Goal: Communication & Community: Answer question/provide support

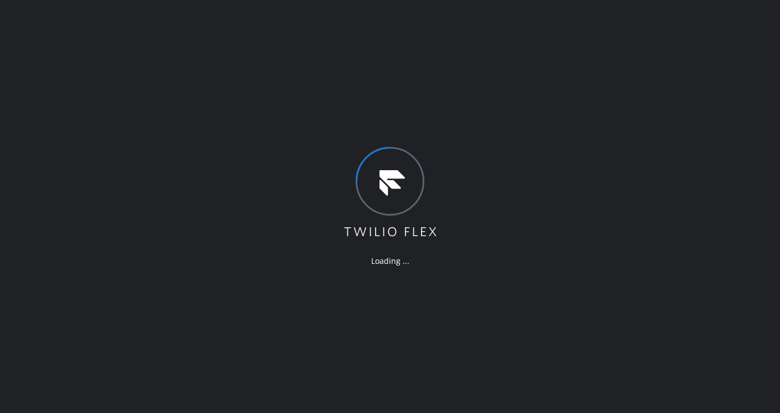
click at [433, 106] on div "Loading ..." at bounding box center [390, 206] width 780 height 413
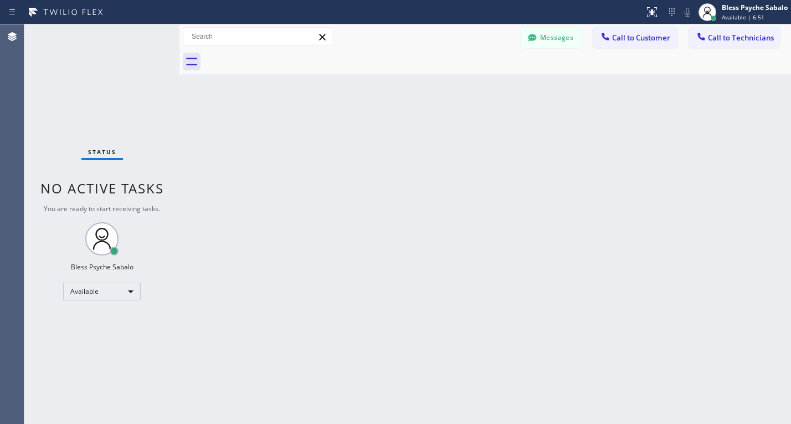
click at [401, 281] on div "Back to Dashboard Change Sender ID Customers Technicians GA [PERSON_NAME] [DATE…" at bounding box center [484, 223] width 611 height 399
click at [549, 31] on button "Messages" at bounding box center [551, 37] width 61 height 21
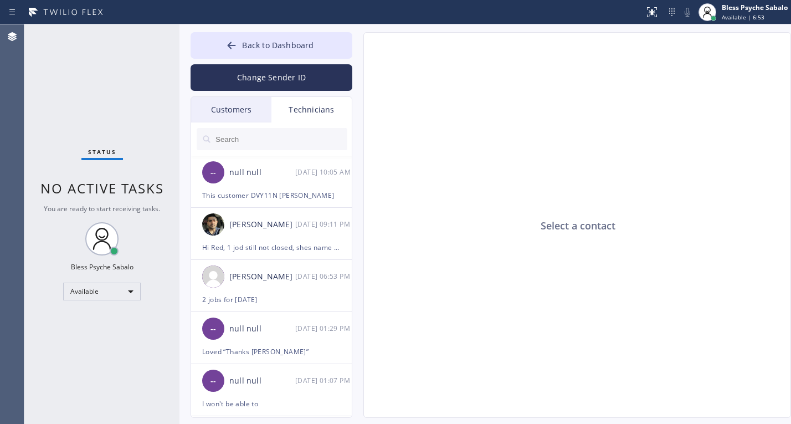
click at [415, 193] on div "Select a contact" at bounding box center [577, 225] width 427 height 385
click at [257, 179] on div "-- null null [DATE] 10:05 AM" at bounding box center [272, 172] width 162 height 33
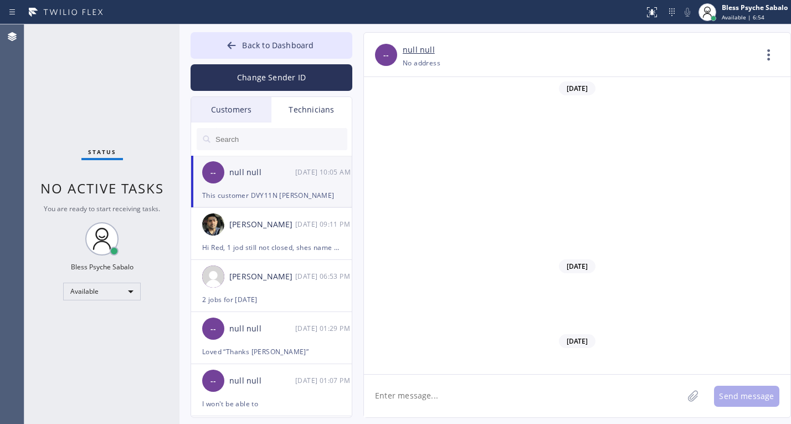
scroll to position [7029, 0]
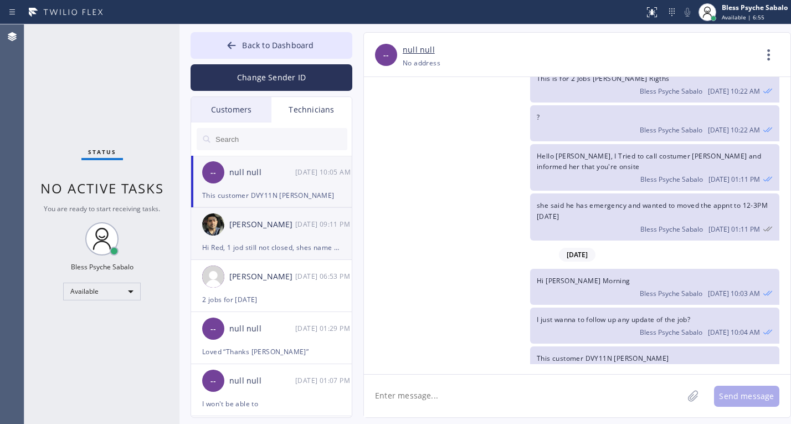
click at [268, 235] on div "[PERSON_NAME] [DATE] 09:11 PM" at bounding box center [272, 224] width 162 height 33
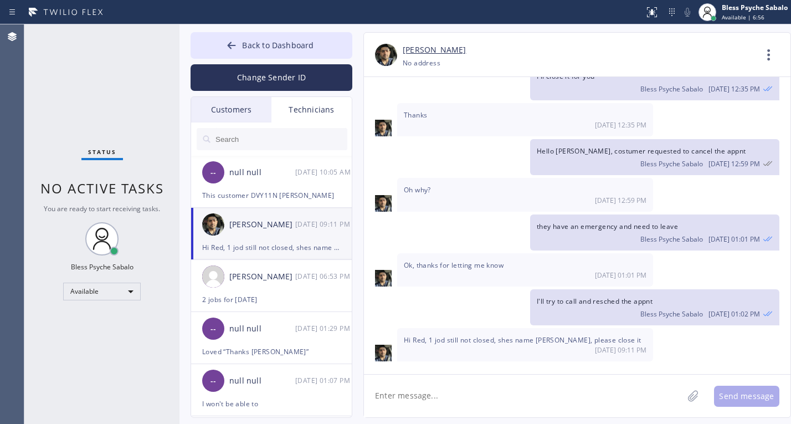
scroll to position [2360, 0]
click at [519, 377] on textarea at bounding box center [523, 395] width 319 height 43
click at [528, 383] on textarea at bounding box center [523, 395] width 319 height 43
click at [273, 297] on div "2 jobs for [DATE]" at bounding box center [271, 299] width 138 height 13
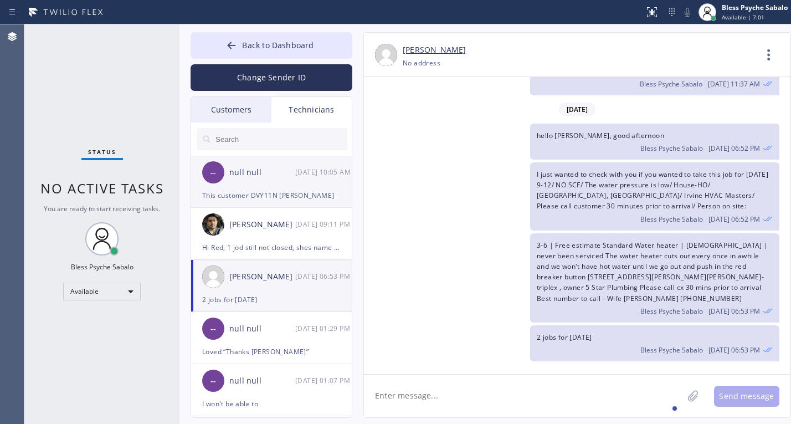
click at [285, 182] on div "-- null null [DATE] 10:05 AM" at bounding box center [272, 172] width 162 height 33
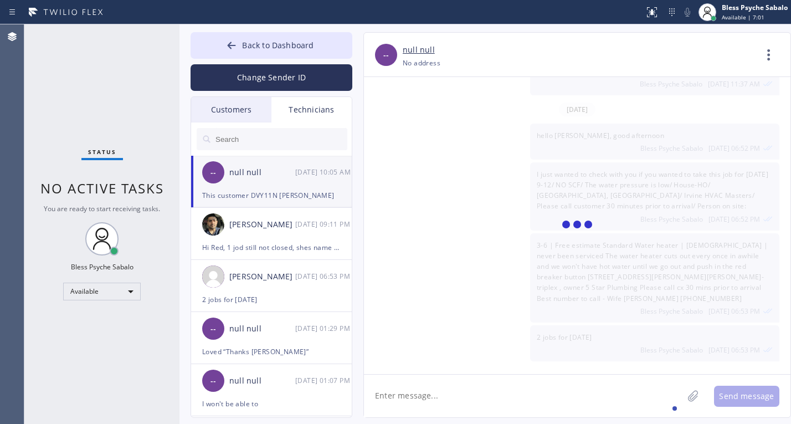
scroll to position [7029, 0]
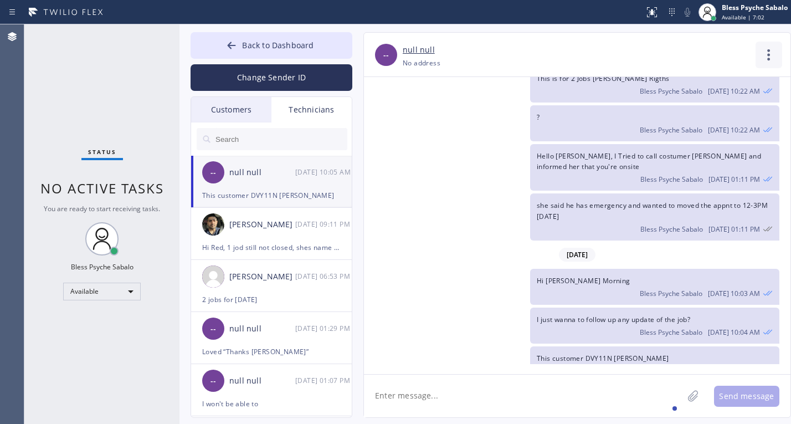
click at [765, 61] on icon at bounding box center [768, 55] width 27 height 27
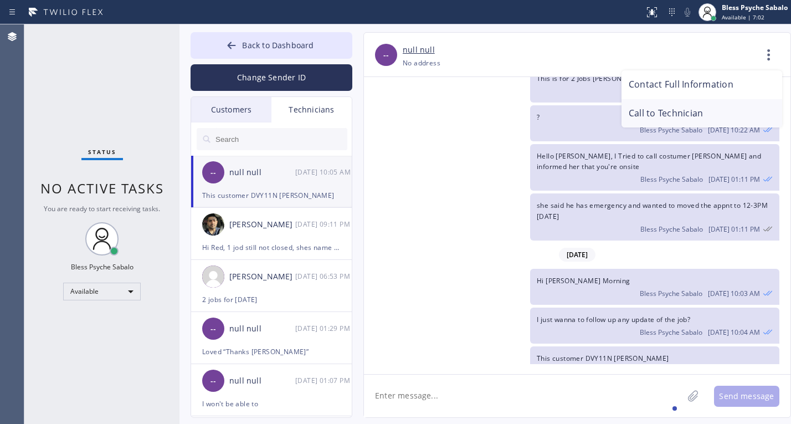
click at [703, 111] on li "Call to Technician" at bounding box center [701, 113] width 161 height 29
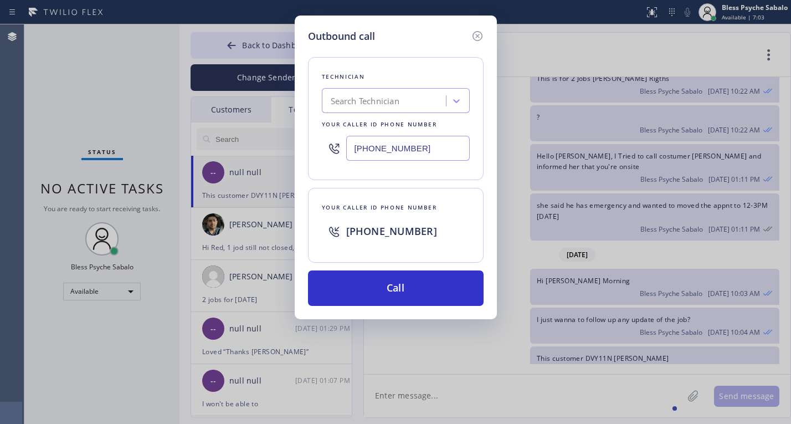
click at [442, 269] on div "Technician Search Technician Your caller id phone number [PHONE_NUMBER] Your ca…" at bounding box center [396, 175] width 176 height 262
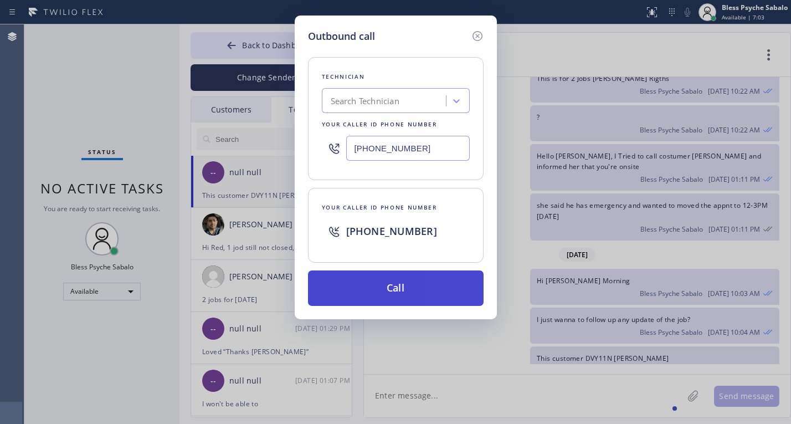
click at [443, 274] on button "Call" at bounding box center [396, 287] width 176 height 35
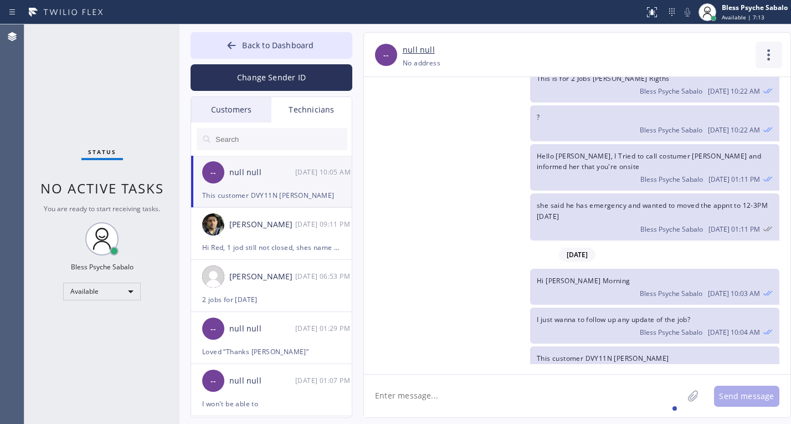
drag, startPoint x: 741, startPoint y: 50, endPoint x: 764, endPoint y: 49, distance: 23.3
click at [750, 50] on div "null null" at bounding box center [579, 50] width 353 height 13
click at [772, 55] on icon at bounding box center [768, 55] width 27 height 27
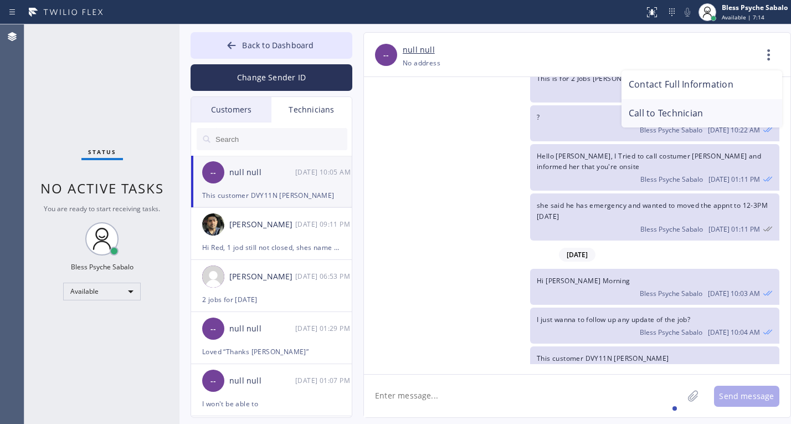
click at [709, 120] on li "Call to Technician" at bounding box center [701, 113] width 161 height 29
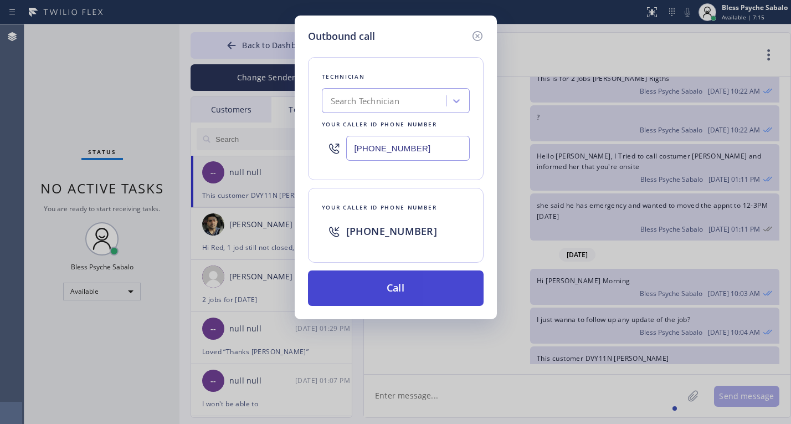
click at [432, 286] on button "Call" at bounding box center [396, 287] width 176 height 35
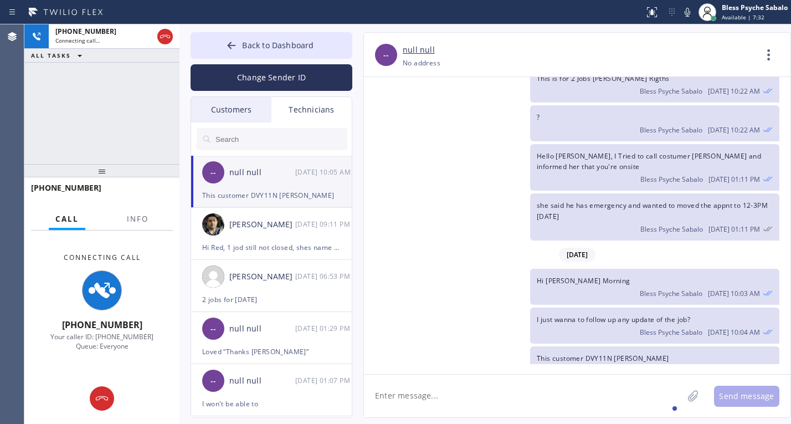
click at [470, 249] on div "[DATE] Hi [PERSON_NAME], my name is Red. One of the dispatchers here at 5 star …" at bounding box center [577, 220] width 426 height 287
click at [156, 222] on div "Call Info" at bounding box center [102, 219] width 142 height 22
click at [147, 215] on span "Info" at bounding box center [138, 219] width 22 height 10
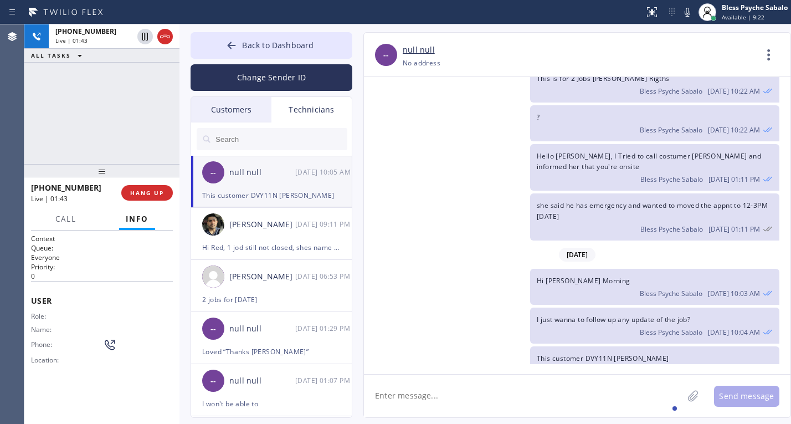
click at [146, 94] on div "[PHONE_NUMBER] Live | 01:43 ALL TASKS ALL TASKS ACTIVE TASKS TASKS IN WRAP UP" at bounding box center [101, 94] width 155 height 140
click at [161, 189] on span "HANG UP" at bounding box center [147, 193] width 34 height 8
click at [150, 134] on div "[PHONE_NUMBER] Live | 02:00 ALL TASKS ALL TASKS ACTIVE TASKS TASKS IN WRAP UP" at bounding box center [101, 94] width 155 height 140
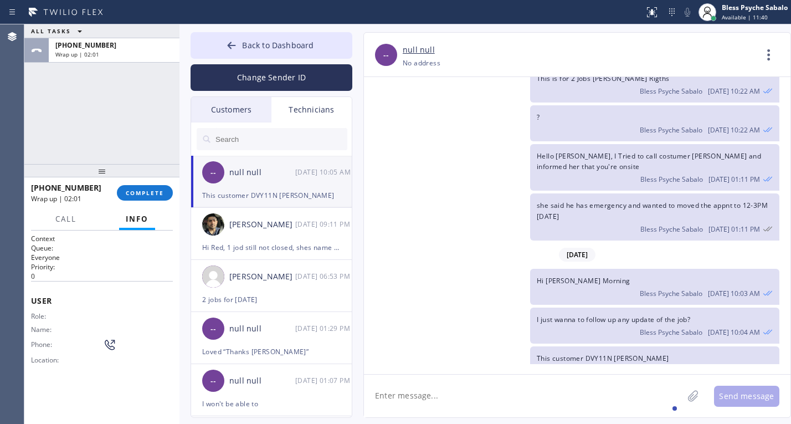
click at [398, 307] on div "I just wanna to follow up any update of the job? Bless Psyche Sabalo [DATE] 10:…" at bounding box center [571, 325] width 415 height 36
click at [153, 191] on span "COMPLETE" at bounding box center [145, 193] width 38 height 8
click at [403, 193] on div "she said he has emergency and wanted to moved the appnt to 12-3PM [DATE] Bless …" at bounding box center [571, 216] width 415 height 47
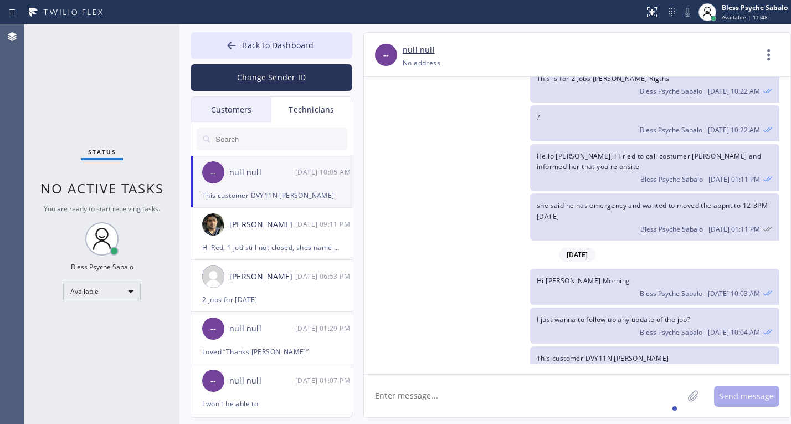
click at [431, 71] on div "-- null null [PHONE_NUMBER] Choose phone number [PHONE_NUMBER] No address Conta…" at bounding box center [577, 55] width 426 height 44
click at [287, 235] on div "[PERSON_NAME] [DATE] 09:11 PM" at bounding box center [272, 224] width 162 height 33
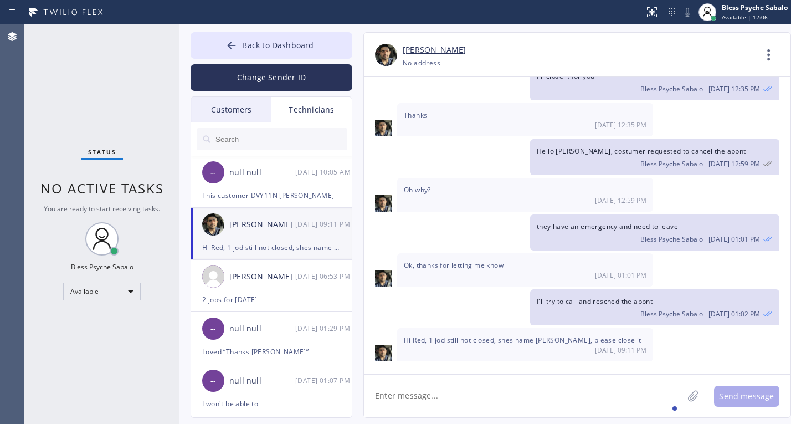
scroll to position [2360, 0]
click at [231, 116] on div "Customers" at bounding box center [231, 109] width 80 height 25
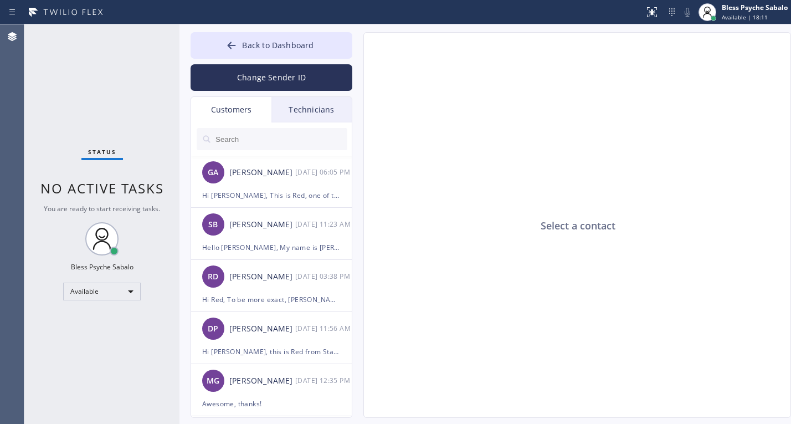
click at [326, 116] on div "Technicians" at bounding box center [311, 109] width 80 height 25
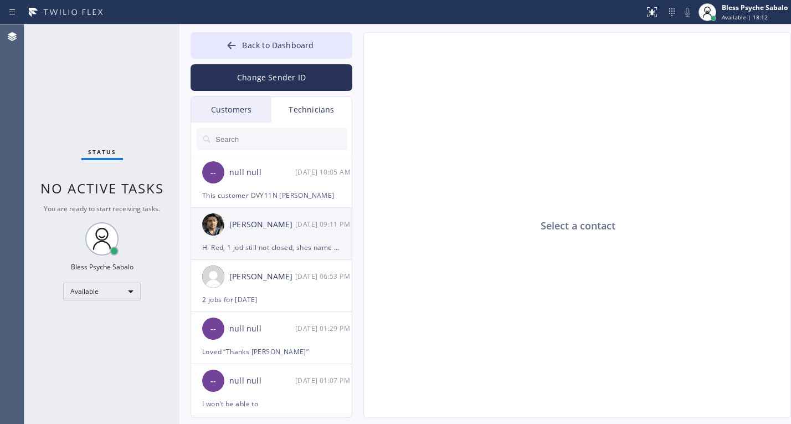
click at [299, 223] on div "[DATE] 09:11 PM" at bounding box center [324, 224] width 58 height 13
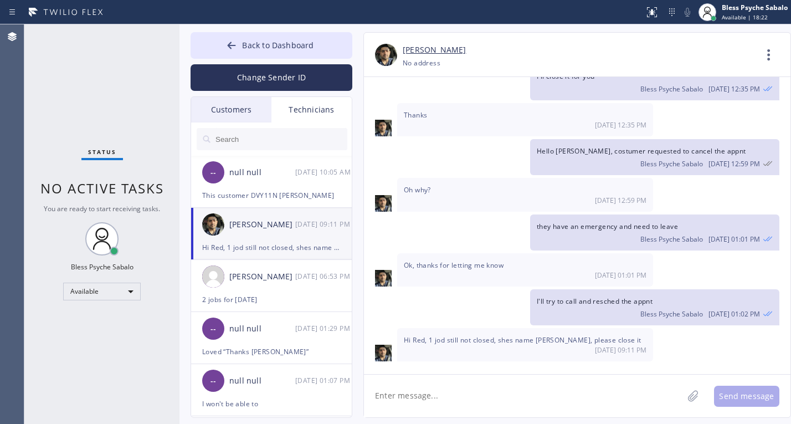
click at [514, 343] on span "Hi Red, 1 jod still not closed, shes name [PERSON_NAME], please close it" at bounding box center [523, 339] width 238 height 9
click at [514, 342] on span "Hi Red, 1 jod still not closed, shes name [PERSON_NAME], please close it" at bounding box center [523, 339] width 238 height 9
click at [514, 341] on span "Hi Red, 1 jod still not closed, shes name [PERSON_NAME], please close it" at bounding box center [523, 339] width 238 height 9
click at [494, 384] on textarea at bounding box center [523, 395] width 319 height 43
click at [509, 346] on div "[DATE] 09:11 PM" at bounding box center [525, 349] width 243 height 9
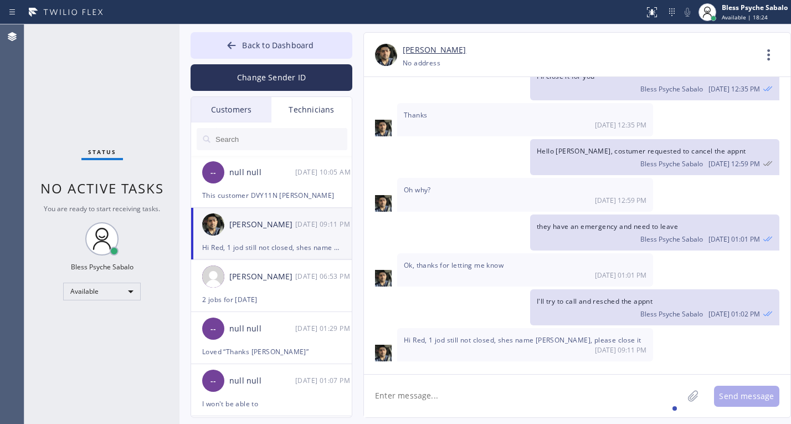
click at [512, 341] on span "Hi Red, 1 jod still not closed, shes name [PERSON_NAME], please close it" at bounding box center [523, 339] width 238 height 9
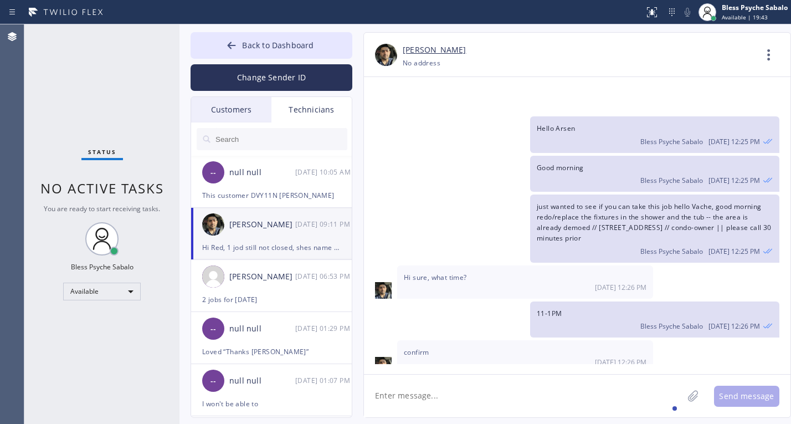
scroll to position [1917, 0]
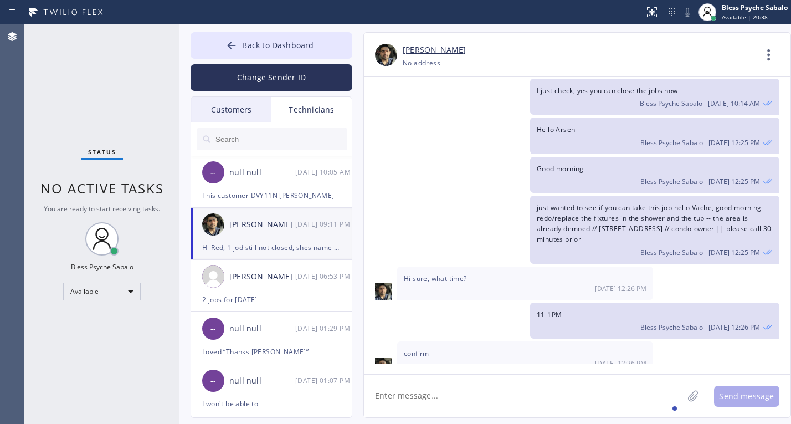
click at [514, 393] on textarea at bounding box center [523, 395] width 319 height 43
click at [488, 384] on textarea at bounding box center [523, 395] width 319 height 43
click at [496, 382] on textarea at bounding box center [523, 395] width 319 height 43
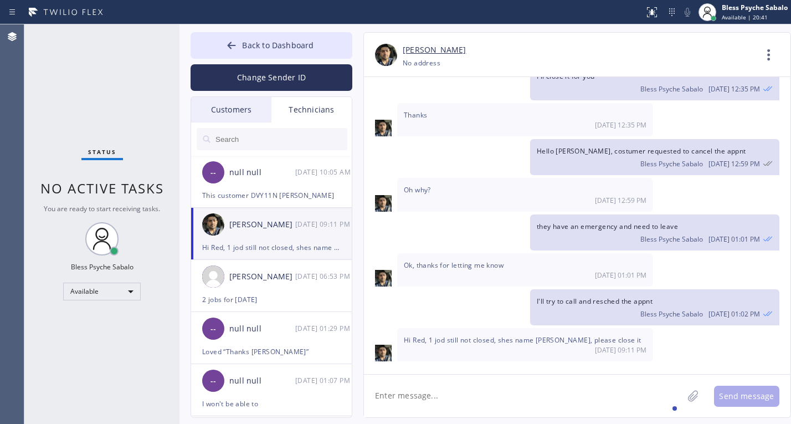
scroll to position [2360, 0]
click at [545, 384] on textarea at bounding box center [523, 395] width 319 height 43
click at [543, 395] on textarea at bounding box center [523, 395] width 319 height 43
click at [698, 399] on div at bounding box center [692, 395] width 13 height 13
click at [476, 395] on div "0 %" at bounding box center [533, 395] width 339 height 43
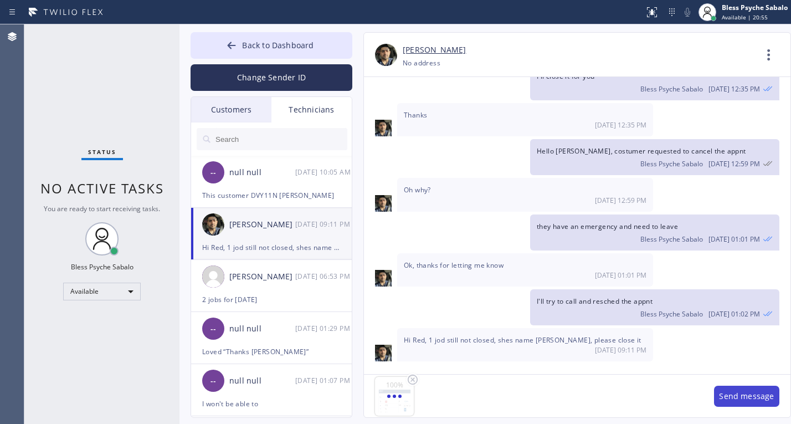
click at [747, 399] on button "Send message" at bounding box center [746, 395] width 65 height 21
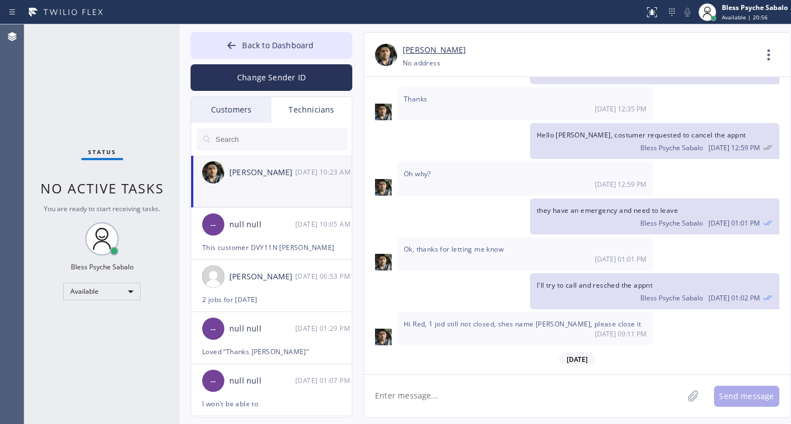
scroll to position [2481, 0]
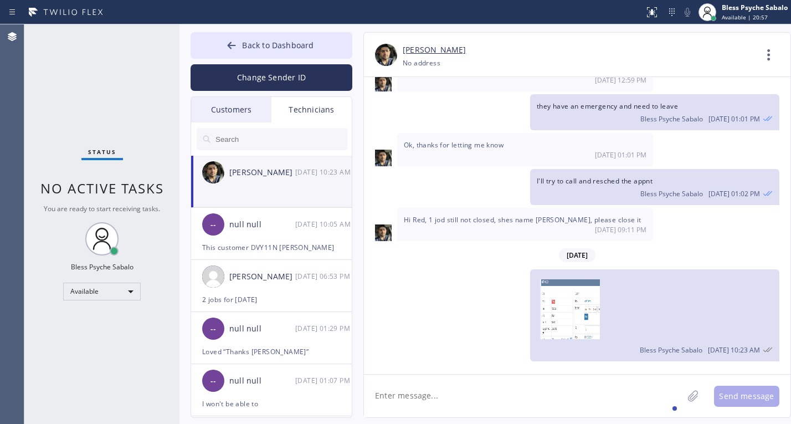
click at [525, 390] on textarea at bounding box center [523, 395] width 319 height 43
type textarea "It's already close"
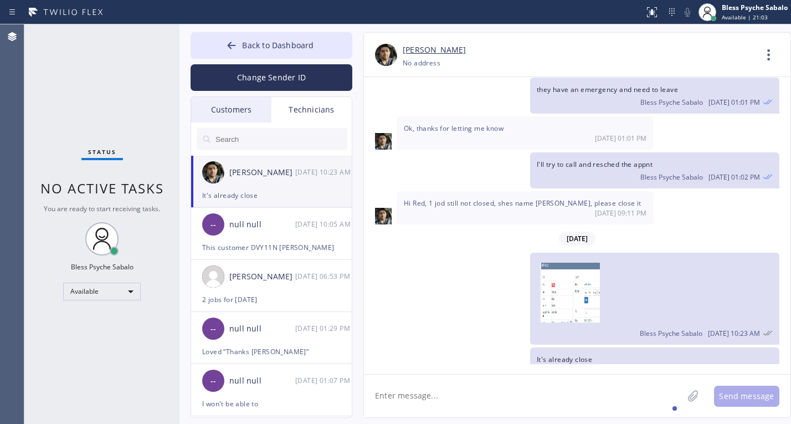
scroll to position [2520, 0]
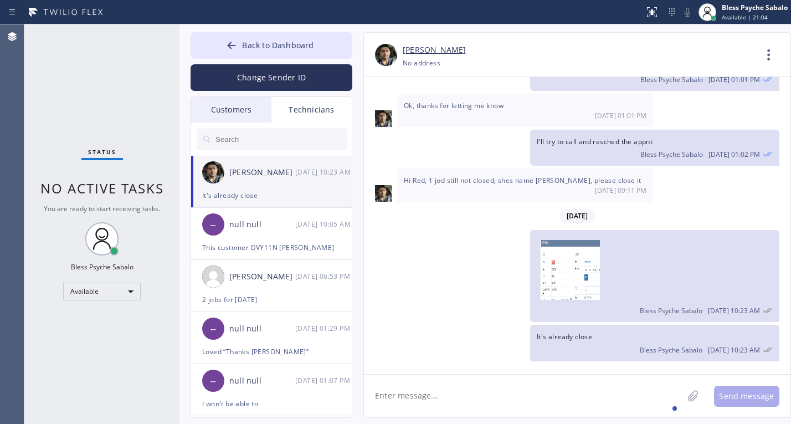
click at [482, 280] on div "Bless Psyche Sabalo [DATE] 10:23 AM" at bounding box center [571, 276] width 415 height 92
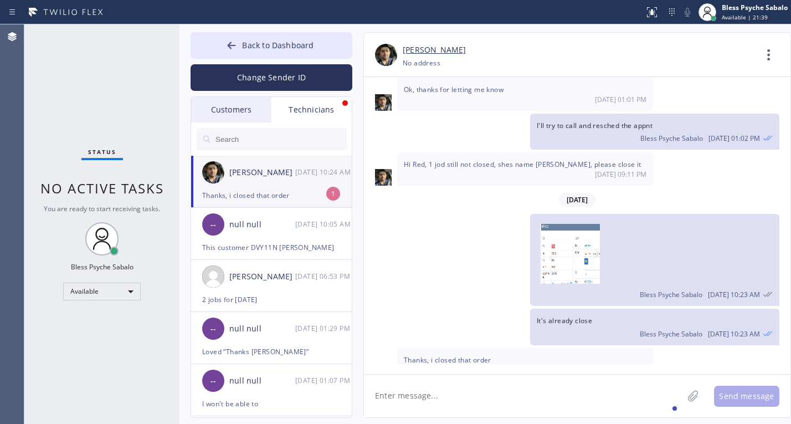
scroll to position [2556, 0]
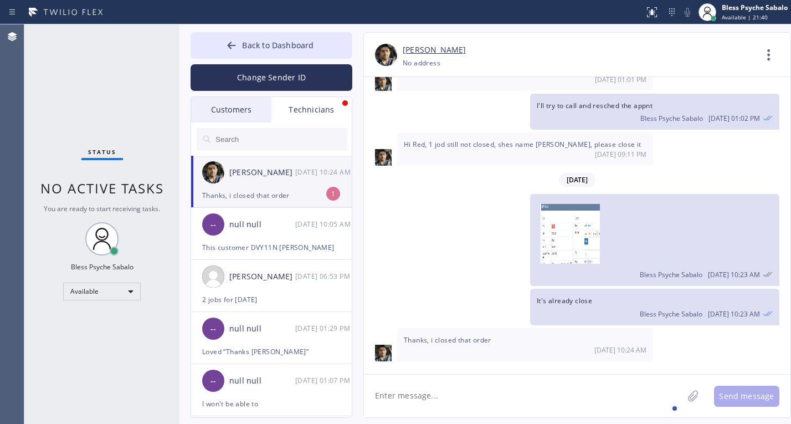
click at [249, 194] on div "Thanks, i closed that order" at bounding box center [271, 195] width 138 height 13
click at [580, 243] on img at bounding box center [573, 234] width 66 height 60
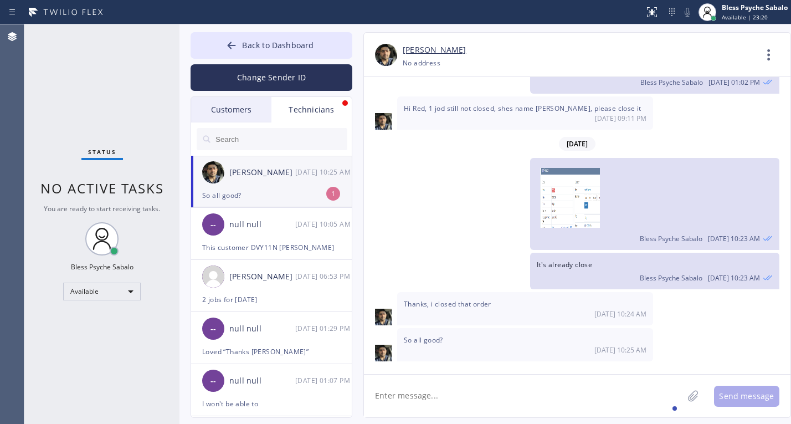
click at [466, 174] on div "Bless Psyche Sabalo [DATE] 10:23 AM" at bounding box center [571, 204] width 415 height 92
click at [519, 400] on textarea at bounding box center [523, 395] width 319 height 43
drag, startPoint x: 479, startPoint y: 223, endPoint x: 471, endPoint y: 202, distance: 22.1
click at [474, 214] on div "Bless Psyche Sabalo [DATE] 10:23 AM" at bounding box center [571, 204] width 415 height 92
click at [295, 211] on div "-- null null [DATE] 10:05 AM" at bounding box center [272, 224] width 162 height 33
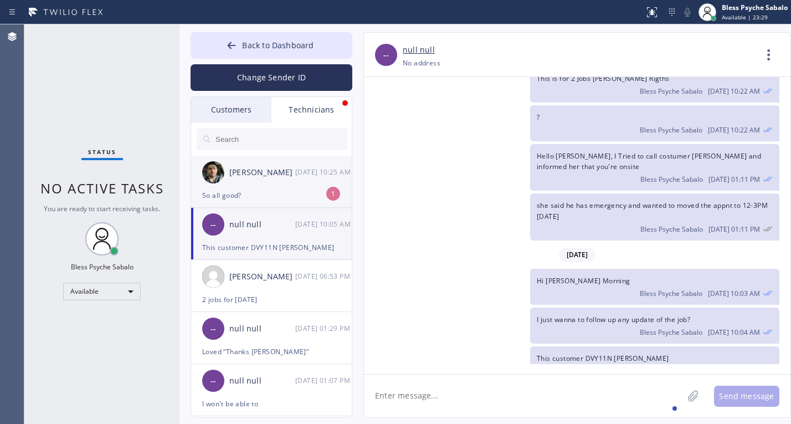
click at [298, 197] on div "So all good?" at bounding box center [271, 195] width 138 height 13
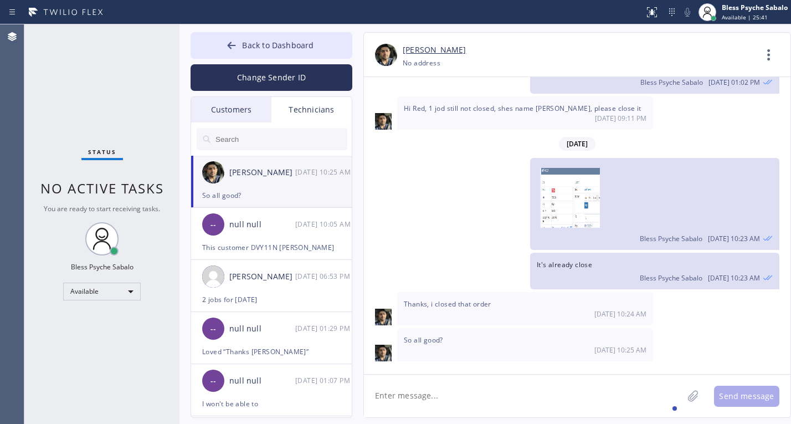
click at [424, 220] on div "Bless Psyche Sabalo [DATE] 10:23 AM" at bounding box center [571, 204] width 415 height 92
click at [441, 390] on textarea at bounding box center [523, 395] width 319 height 43
type textarea "all good to me"
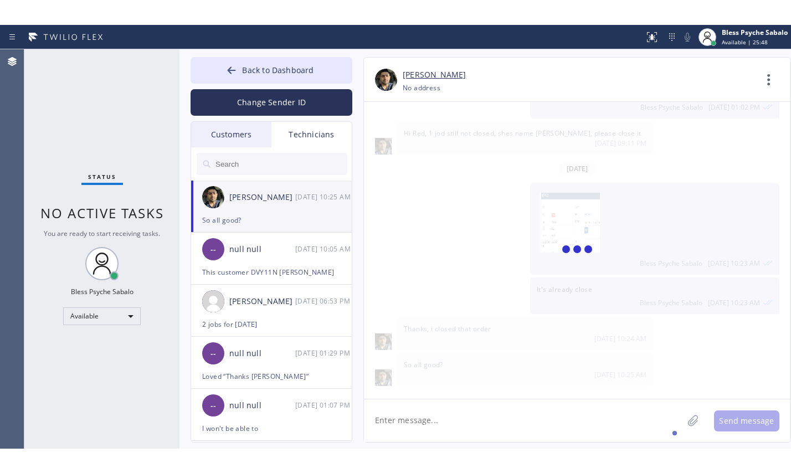
scroll to position [2631, 0]
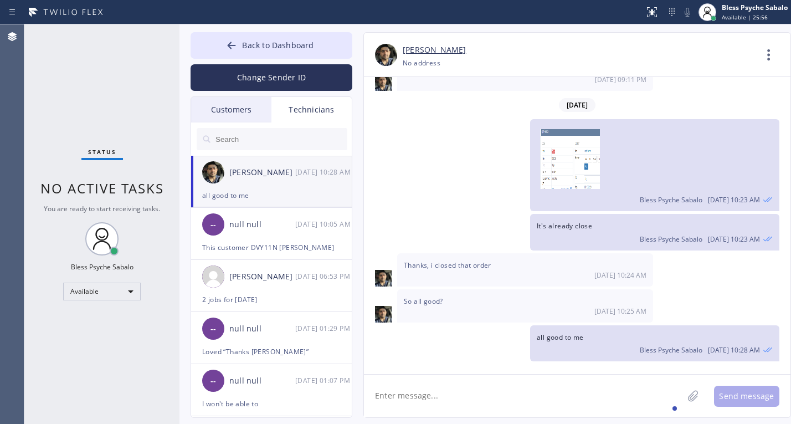
click at [147, 40] on div "Status No active tasks You are ready to start receiving tasks. Bless Psyche Sab…" at bounding box center [101, 223] width 155 height 399
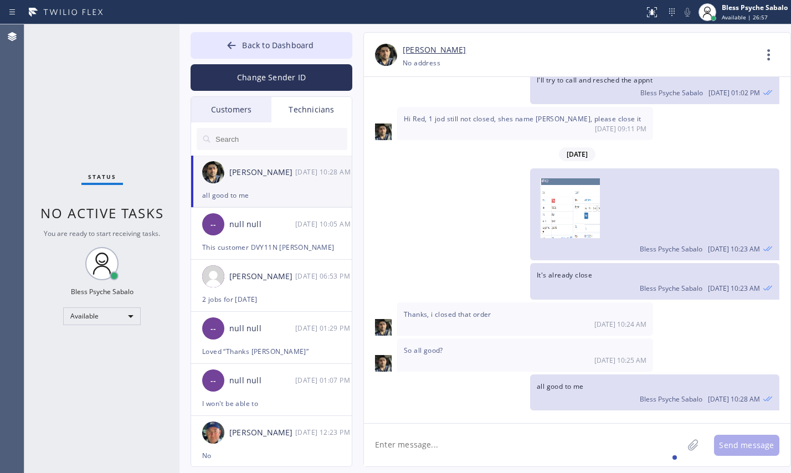
scroll to position [2582, 0]
click at [194, 117] on div "Customers" at bounding box center [231, 109] width 80 height 25
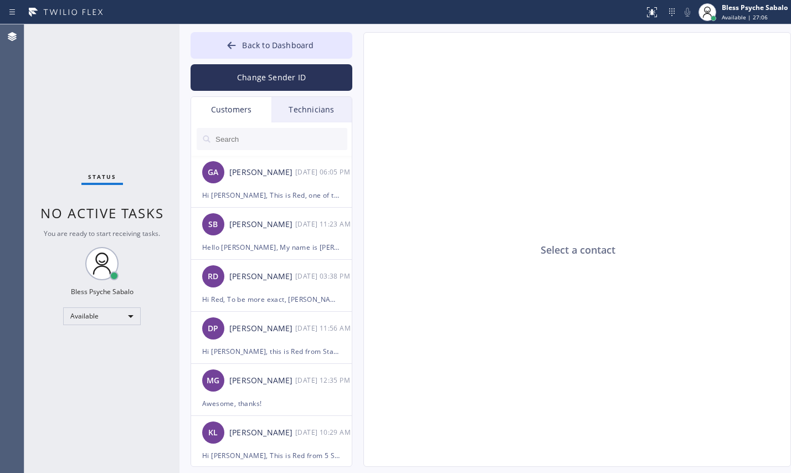
click at [211, 104] on div "Customers" at bounding box center [231, 109] width 80 height 25
click at [260, 185] on div "GA [PERSON_NAME] [DATE] 06:05 PM" at bounding box center [272, 172] width 162 height 33
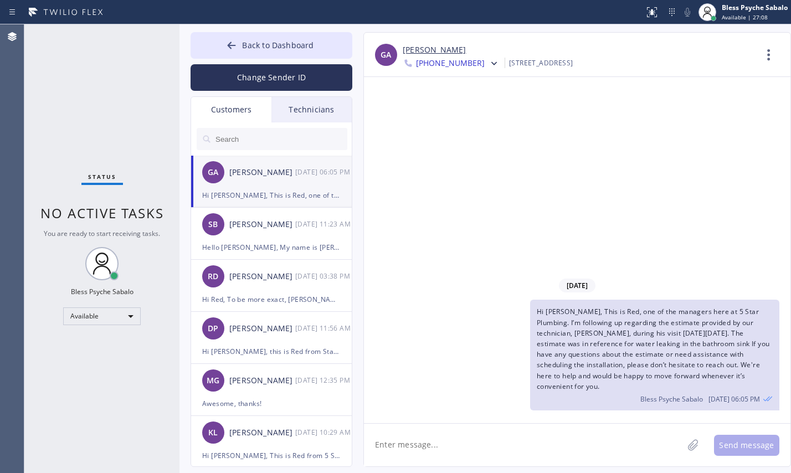
click at [467, 69] on span "[PHONE_NUMBER]" at bounding box center [450, 64] width 69 height 13
click at [459, 149] on div "[PHONE_NUMBER]" at bounding box center [466, 139] width 127 height 25
click at [311, 237] on div "SB [PERSON_NAME] [DATE] 11:23 AM" at bounding box center [272, 224] width 162 height 33
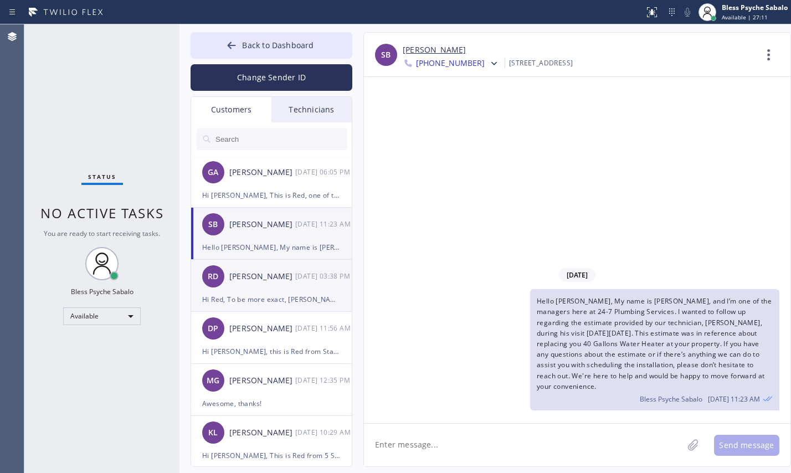
click at [276, 280] on div "[PERSON_NAME]" at bounding box center [262, 276] width 66 height 13
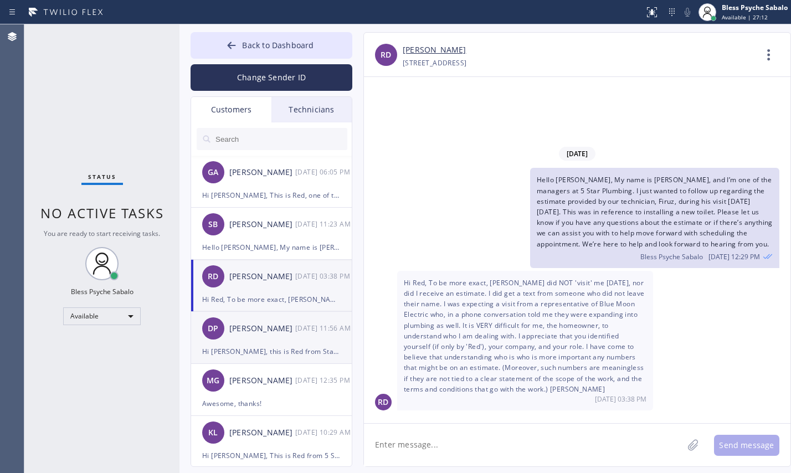
click at [260, 322] on div "[PERSON_NAME]" at bounding box center [262, 328] width 66 height 13
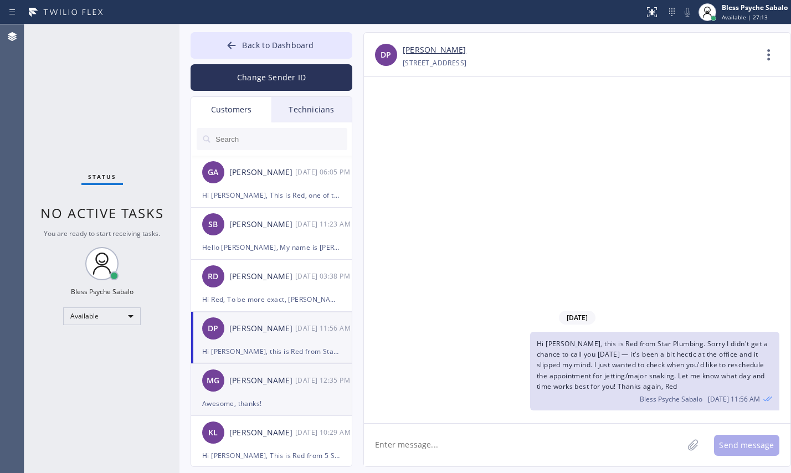
click at [277, 386] on div "[PERSON_NAME]" at bounding box center [262, 380] width 66 height 13
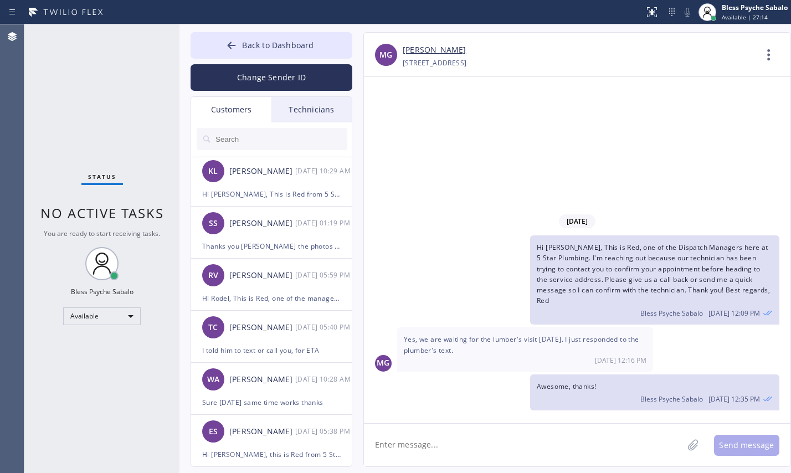
scroll to position [295, 0]
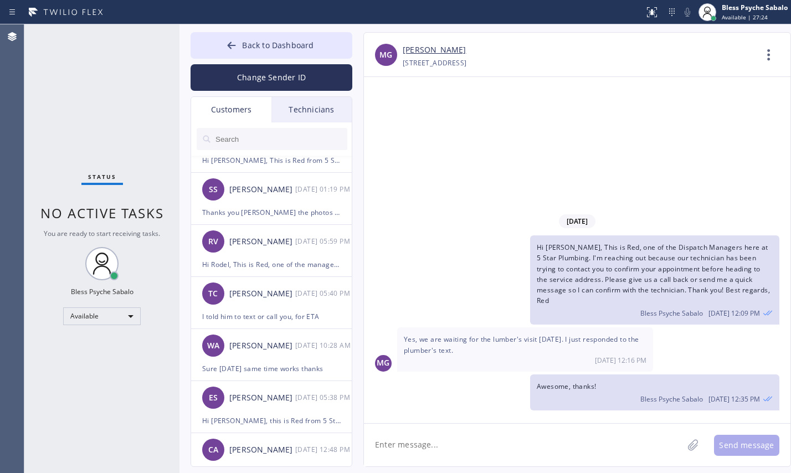
click at [583, 388] on span "Awesome, thanks!" at bounding box center [566, 386] width 59 height 9
click at [346, 104] on div at bounding box center [345, 103] width 6 height 6
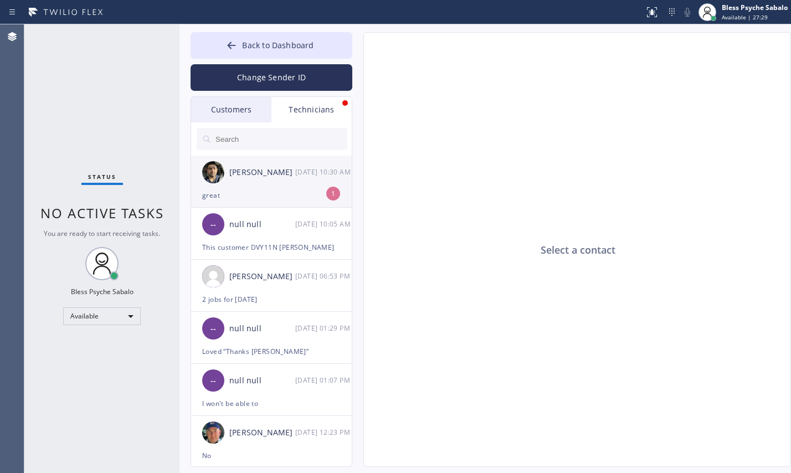
click at [328, 168] on div "[DATE] 10:30 AM" at bounding box center [324, 172] width 58 height 13
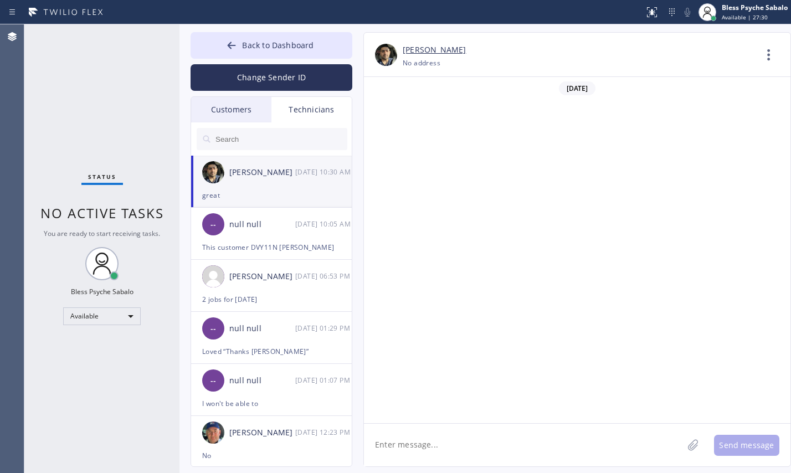
scroll to position [2618, 0]
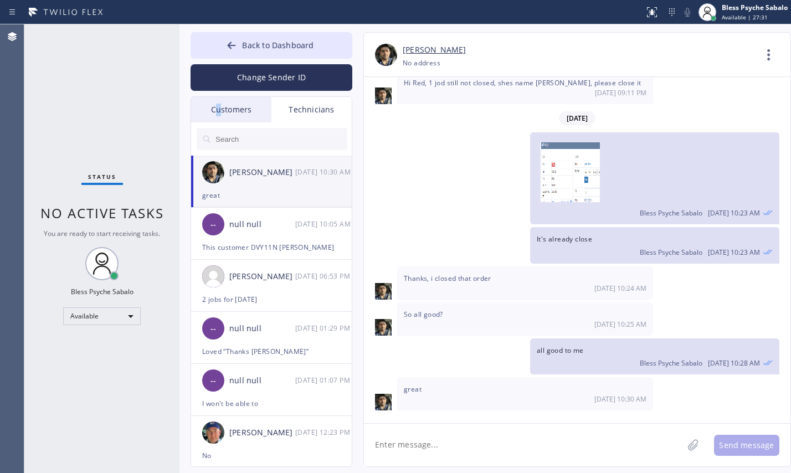
click at [219, 120] on div "Customers" at bounding box center [231, 109] width 80 height 25
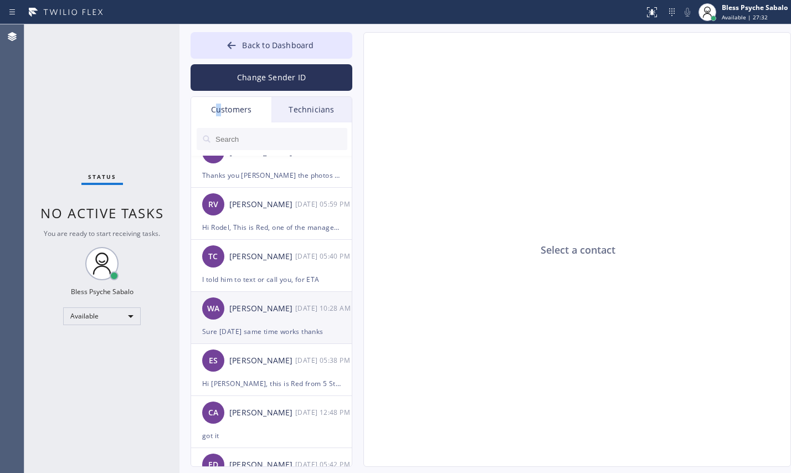
scroll to position [369, 0]
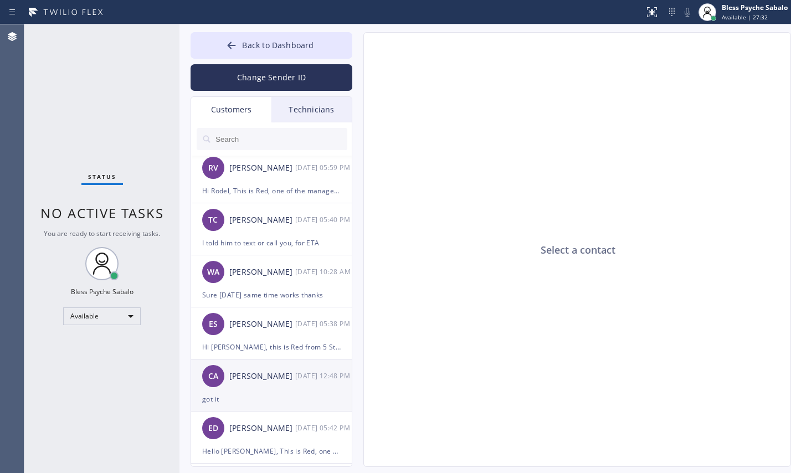
click at [311, 375] on div "[DATE] 12:48 PM" at bounding box center [324, 375] width 58 height 13
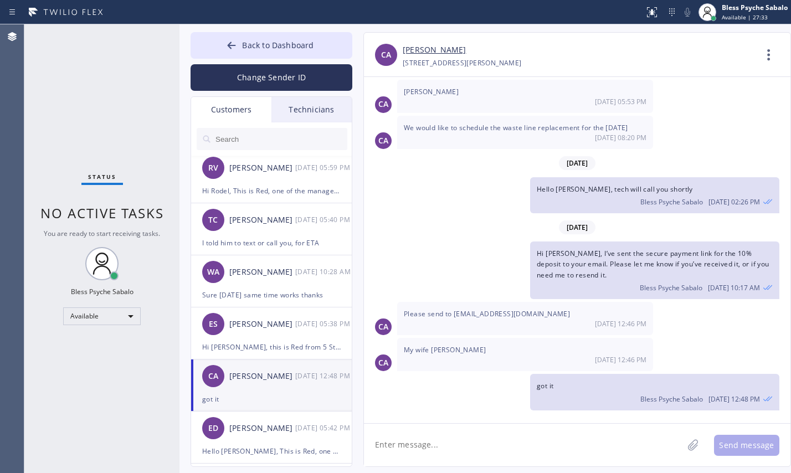
scroll to position [443, 0]
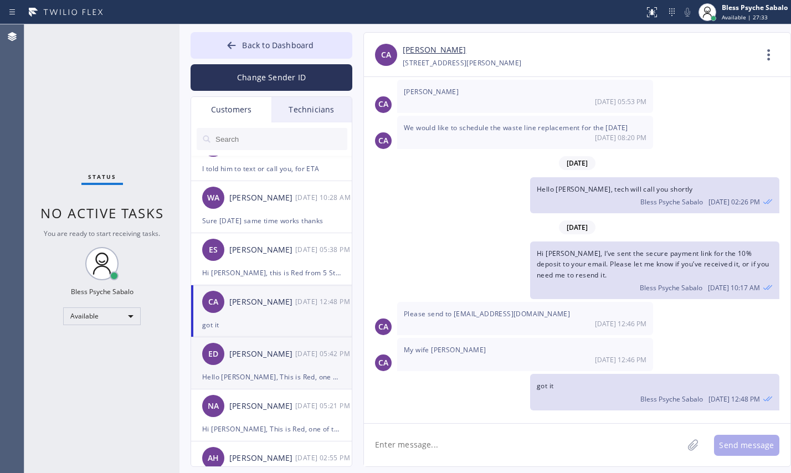
click at [309, 357] on div "[DATE] 05:42 PM" at bounding box center [324, 353] width 58 height 13
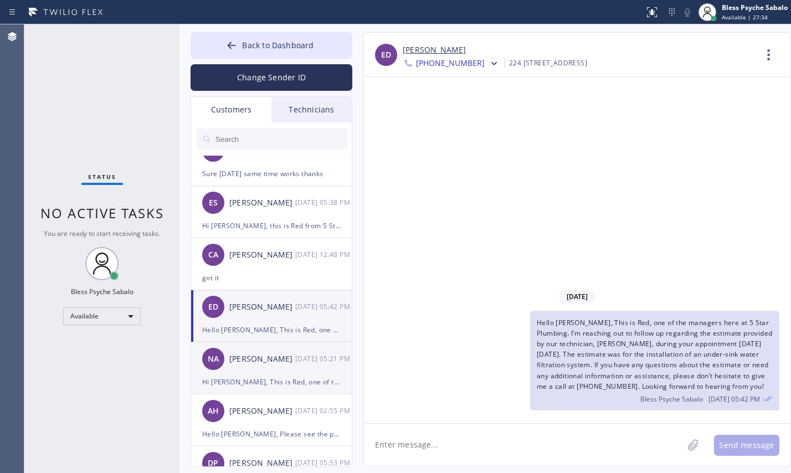
scroll to position [517, 0]
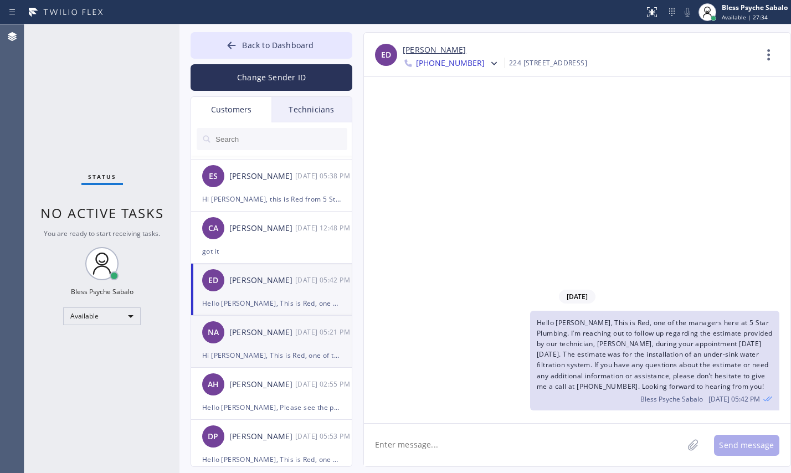
click at [308, 355] on div "Hi [PERSON_NAME], This is Red, one of the managers here at 5 Star Plumbing. I w…" at bounding box center [271, 355] width 138 height 13
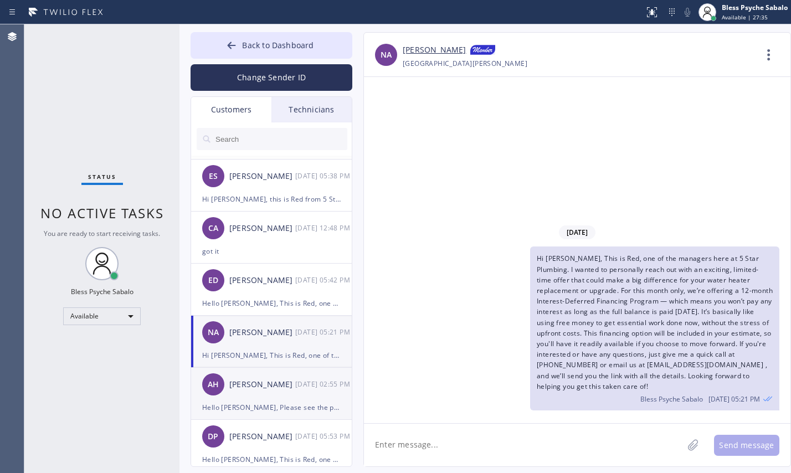
click at [308, 375] on div "AH [PERSON_NAME] [DATE] 02:55 PM" at bounding box center [272, 384] width 162 height 33
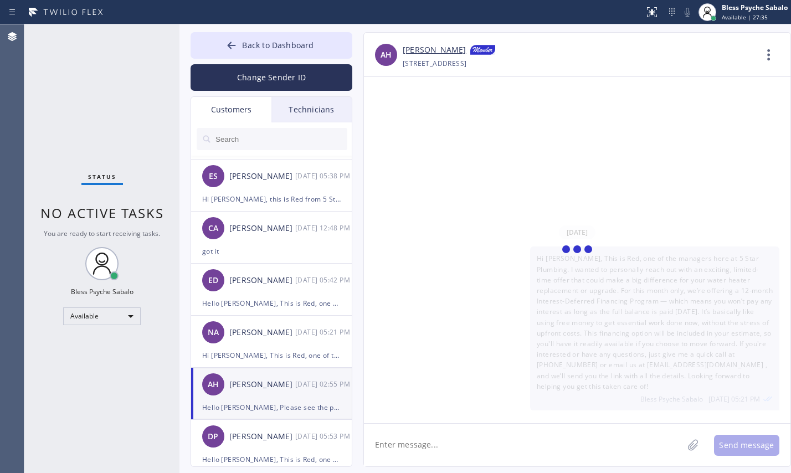
click at [483, 254] on div "[DATE] Hi [PERSON_NAME], This is Red, one of the managers here at 5 Star Plumbi…" at bounding box center [577, 250] width 426 height 346
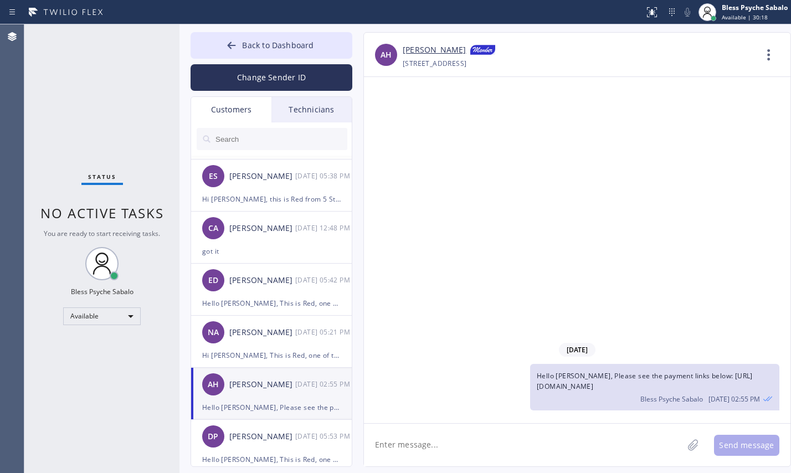
click at [450, 93] on div "[DATE] Hello [PERSON_NAME], Please see the payment links below: [URL][DOMAIN_NA…" at bounding box center [577, 250] width 426 height 346
click at [446, 97] on div "[DATE] Hello [PERSON_NAME], Please see the payment links below: [URL][DOMAIN_NA…" at bounding box center [577, 250] width 426 height 346
drag, startPoint x: 111, startPoint y: 117, endPoint x: 131, endPoint y: 74, distance: 48.3
click at [116, 111] on div "Status No active tasks You are ready to start receiving tasks. Bless Psyche Sab…" at bounding box center [101, 248] width 155 height 449
click at [483, 78] on div "[DATE] Hello [PERSON_NAME], Please see the payment links below: [URL][DOMAIN_NA…" at bounding box center [577, 250] width 426 height 346
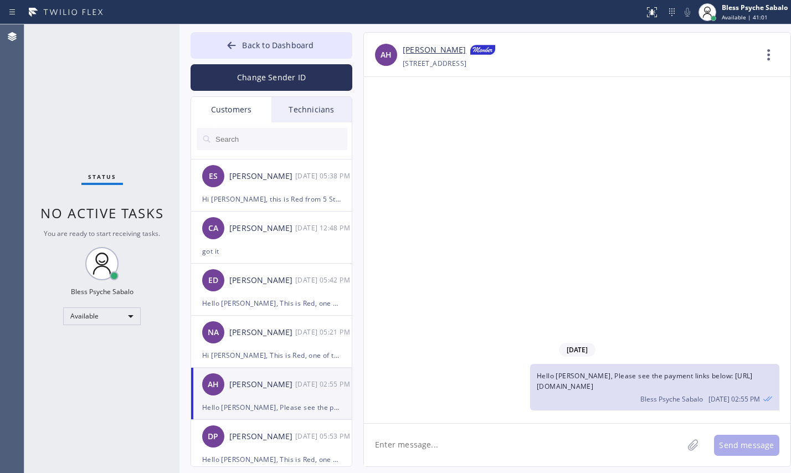
click at [477, 224] on div "[DATE] Hello [PERSON_NAME], Please see the payment links below: [URL][DOMAIN_NA…" at bounding box center [577, 250] width 426 height 346
click at [229, 25] on div "Back to Dashboard Change Sender ID Customers Technicians GA [PERSON_NAME] [DATE…" at bounding box center [484, 248] width 611 height 449
click at [231, 34] on button "Back to Dashboard" at bounding box center [271, 45] width 162 height 27
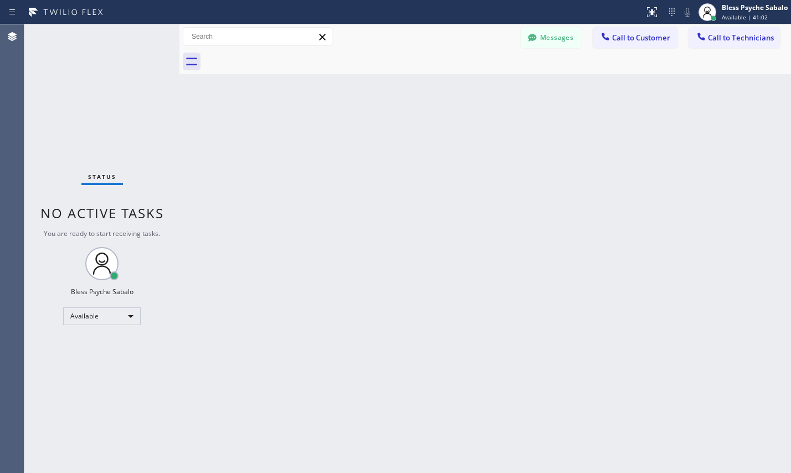
click at [501, 213] on div "Back to Dashboard Change Sender ID Customers Technicians GA [PERSON_NAME] [DATE…" at bounding box center [484, 248] width 611 height 449
drag, startPoint x: 379, startPoint y: 236, endPoint x: 521, endPoint y: 144, distance: 169.0
click at [379, 237] on div "Back to Dashboard Change Sender ID Customers Technicians GA [PERSON_NAME] [DATE…" at bounding box center [484, 248] width 611 height 449
click at [548, 51] on div at bounding box center [497, 61] width 587 height 25
click at [548, 48] on button "Messages" at bounding box center [551, 37] width 61 height 21
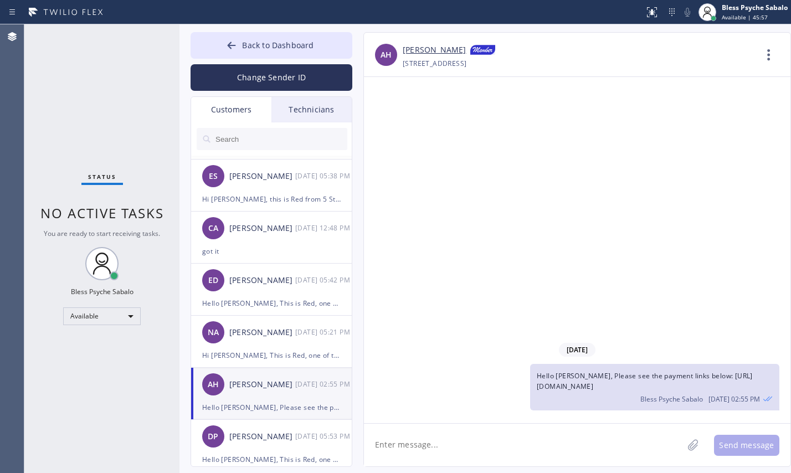
drag, startPoint x: 87, startPoint y: 162, endPoint x: 163, endPoint y: 0, distance: 178.9
click at [87, 162] on div "Status No active tasks You are ready to start receiving tasks. Bless Psyche Sab…" at bounding box center [101, 248] width 155 height 449
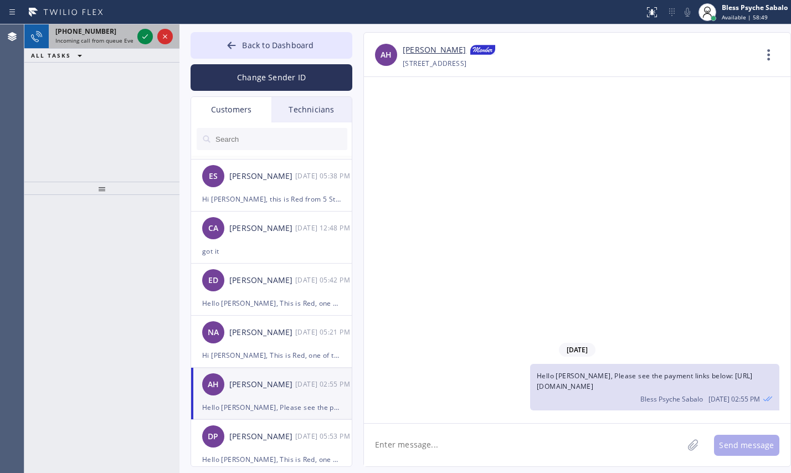
click at [60, 43] on span "Incoming call from queue Everybody" at bounding box center [103, 41] width 96 height 8
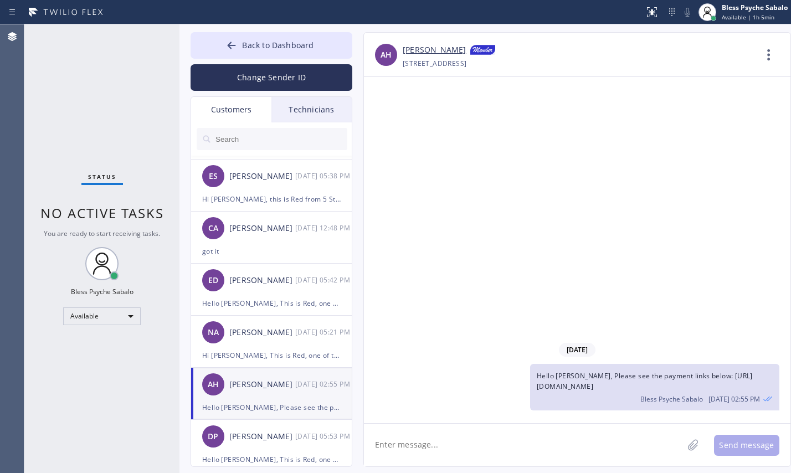
click at [399, 209] on div "[DATE] Hello [PERSON_NAME], Please see the payment links below: [URL][DOMAIN_NA…" at bounding box center [577, 250] width 426 height 346
click at [433, 258] on div "[DATE] Hello [PERSON_NAME], Please see the payment links below: [URL][DOMAIN_NA…" at bounding box center [577, 250] width 426 height 346
drag, startPoint x: 488, startPoint y: 106, endPoint x: 455, endPoint y: 75, distance: 45.4
click at [468, 86] on div "[DATE] Hello [PERSON_NAME], Please see the payment links below: [URL][DOMAIN_NA…" at bounding box center [577, 250] width 426 height 346
click at [394, 189] on div "[DATE] Hello [PERSON_NAME], Please see the payment links below: [URL][DOMAIN_NA…" at bounding box center [577, 250] width 426 height 346
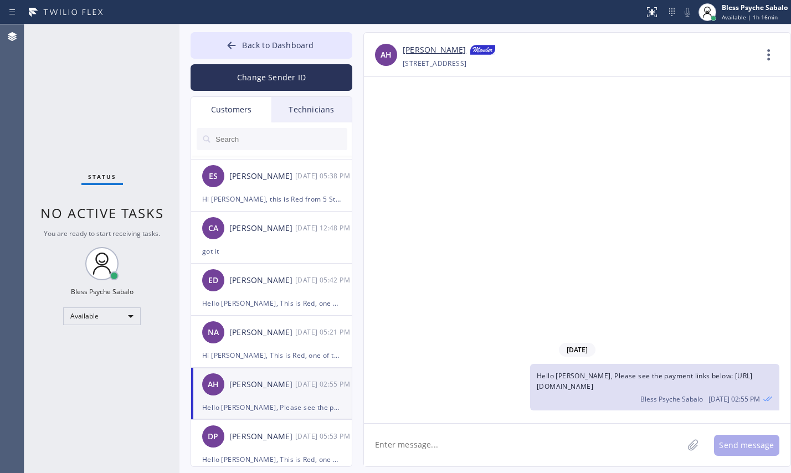
click at [295, 109] on div "Technicians" at bounding box center [311, 109] width 80 height 25
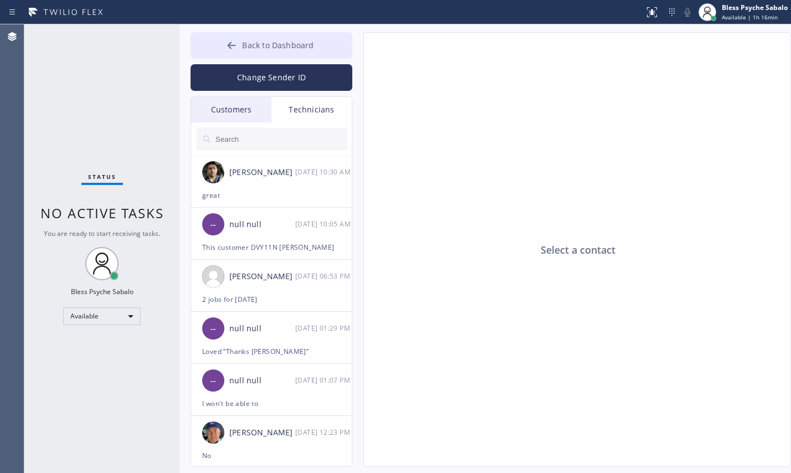
click at [255, 44] on span "Back to Dashboard" at bounding box center [277, 45] width 71 height 11
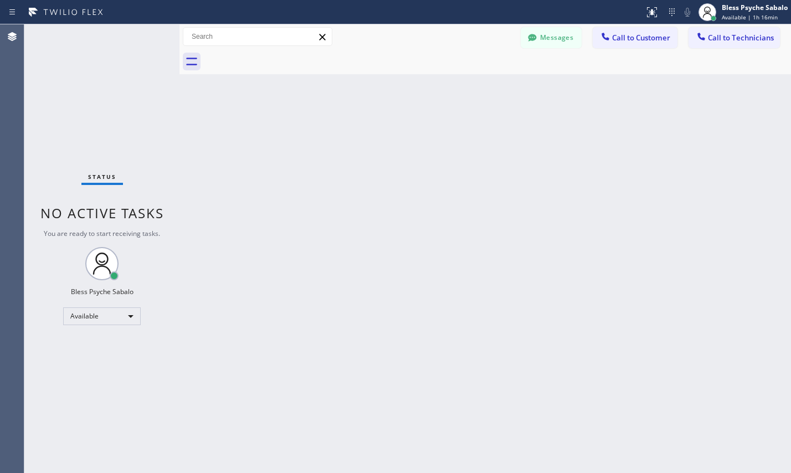
click at [455, 117] on div "Back to Dashboard Change Sender ID Customers Technicians GA [PERSON_NAME] [DATE…" at bounding box center [484, 248] width 611 height 449
drag, startPoint x: 483, startPoint y: 112, endPoint x: 598, endPoint y: 38, distance: 137.0
click at [491, 112] on div "Back to Dashboard Change Sender ID Customers Technicians GA [PERSON_NAME] [DATE…" at bounding box center [484, 248] width 611 height 449
click at [555, 29] on button "Messages" at bounding box center [551, 37] width 61 height 21
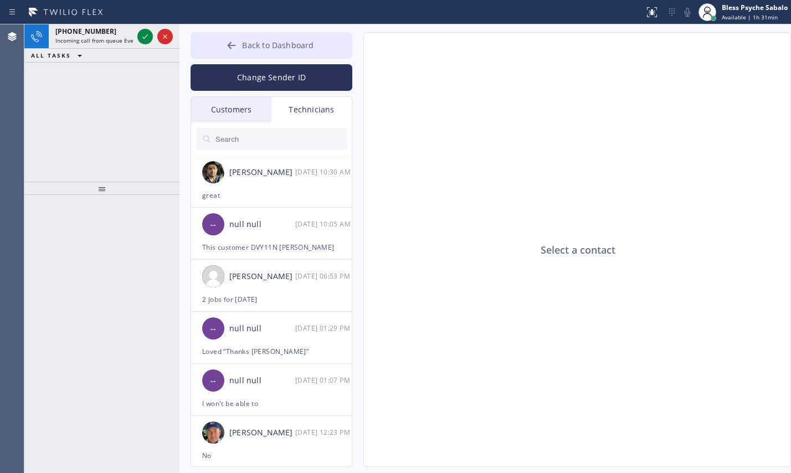
click at [249, 38] on button "Back to Dashboard" at bounding box center [271, 45] width 162 height 27
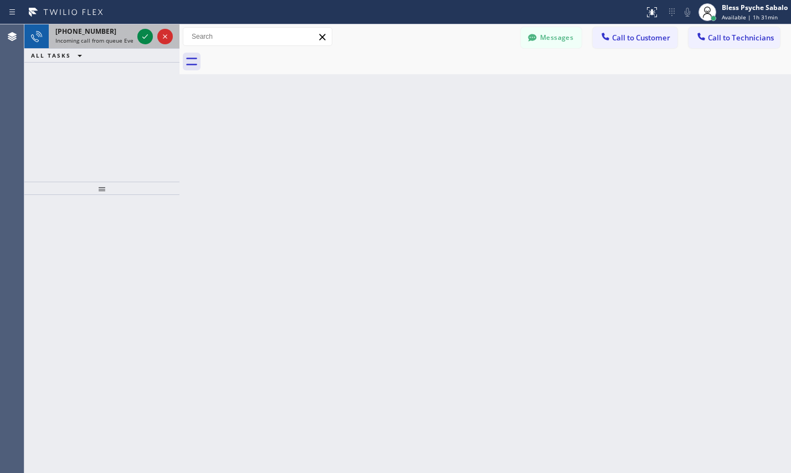
click at [93, 45] on div "[PHONE_NUMBER] Incoming call from queue Everybody" at bounding box center [92, 36] width 86 height 24
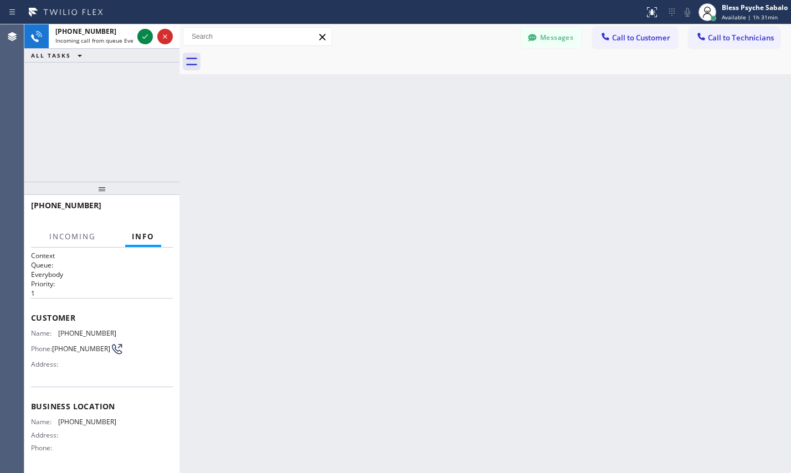
click at [29, 235] on div "Incoming Info Incoming call [PHONE_NUMBER] Incoming call from queue Everybody C…" at bounding box center [101, 350] width 155 height 248
click at [70, 240] on span "Incoming" at bounding box center [72, 236] width 47 height 10
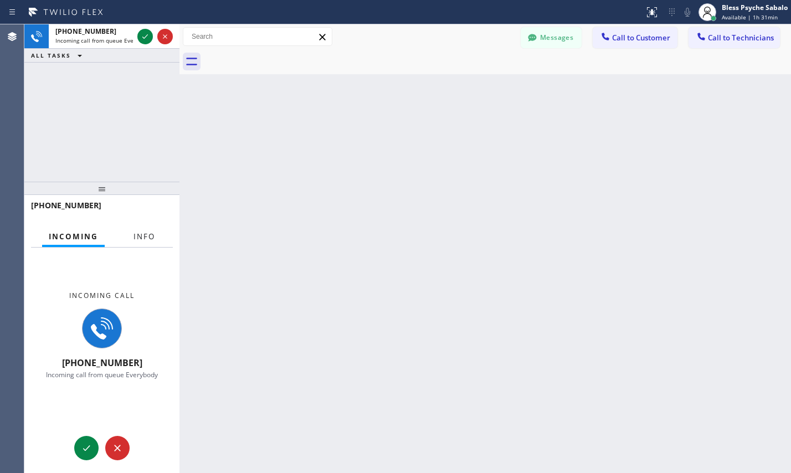
click at [128, 238] on button "Info" at bounding box center [144, 237] width 35 height 22
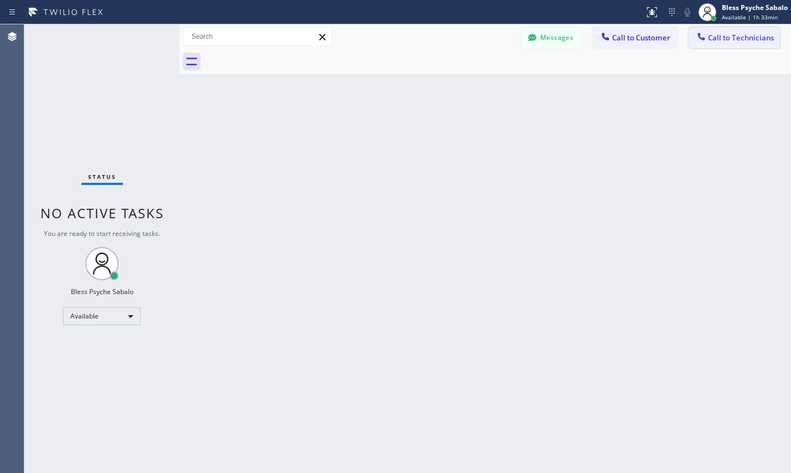
click at [705, 38] on icon at bounding box center [701, 36] width 11 height 11
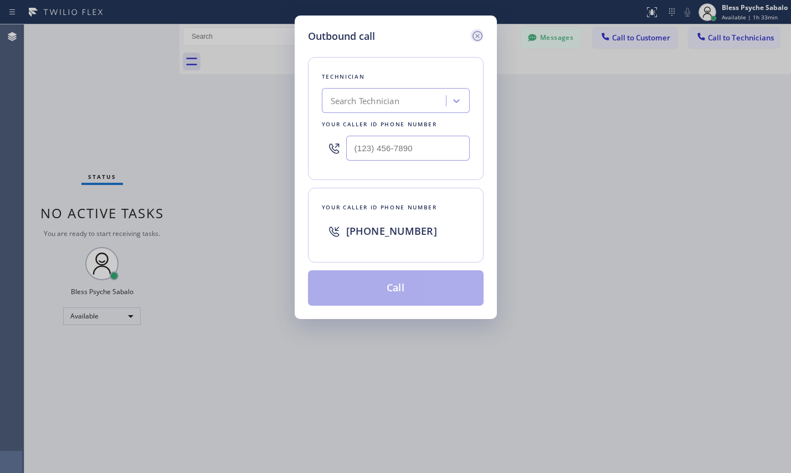
click at [473, 37] on icon at bounding box center [477, 35] width 13 height 13
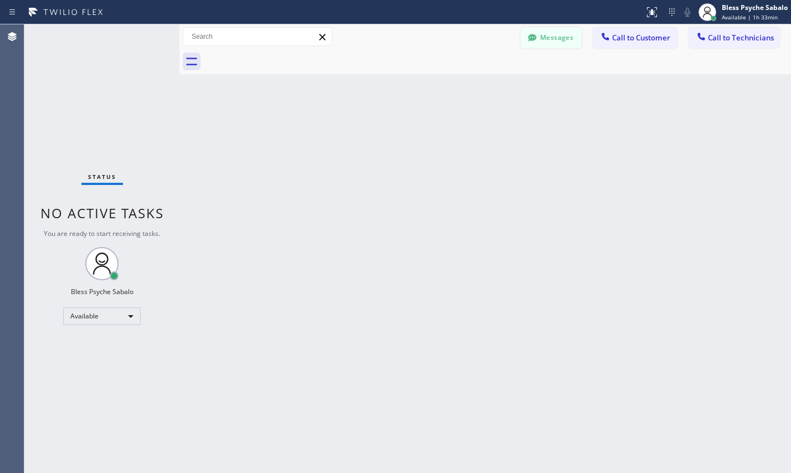
drag, startPoint x: 514, startPoint y: 63, endPoint x: 539, endPoint y: 35, distance: 37.2
click at [515, 63] on div at bounding box center [497, 61] width 587 height 25
click at [540, 35] on button "Messages" at bounding box center [551, 37] width 61 height 21
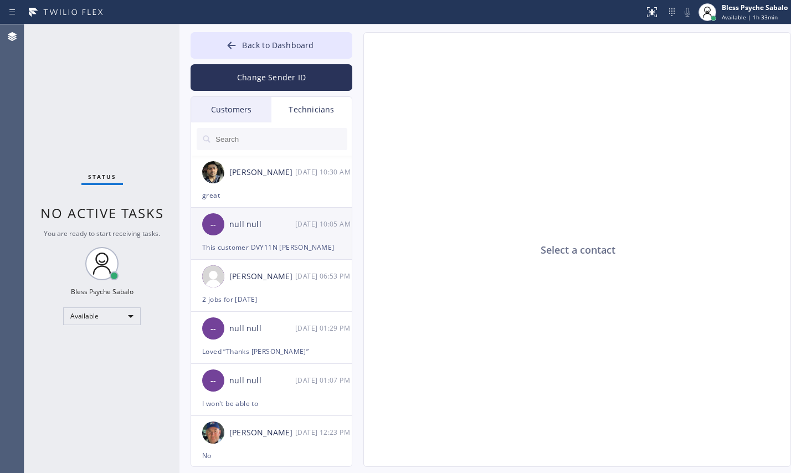
click at [270, 251] on div "This customer DVY11N [PERSON_NAME]" at bounding box center [271, 247] width 138 height 13
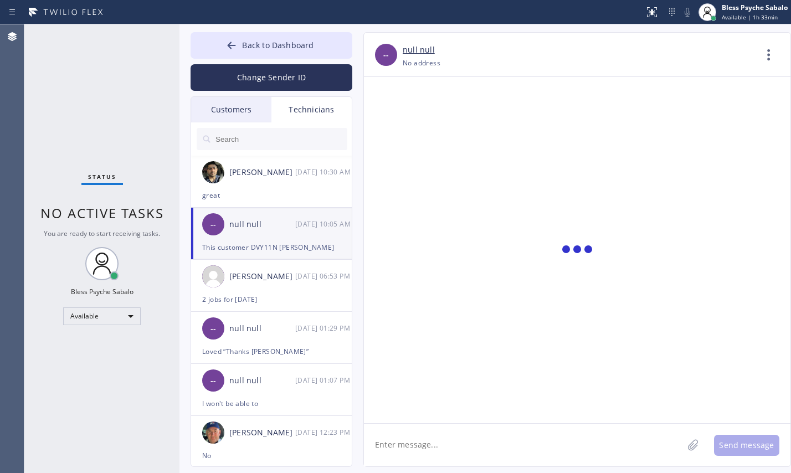
scroll to position [6979, 0]
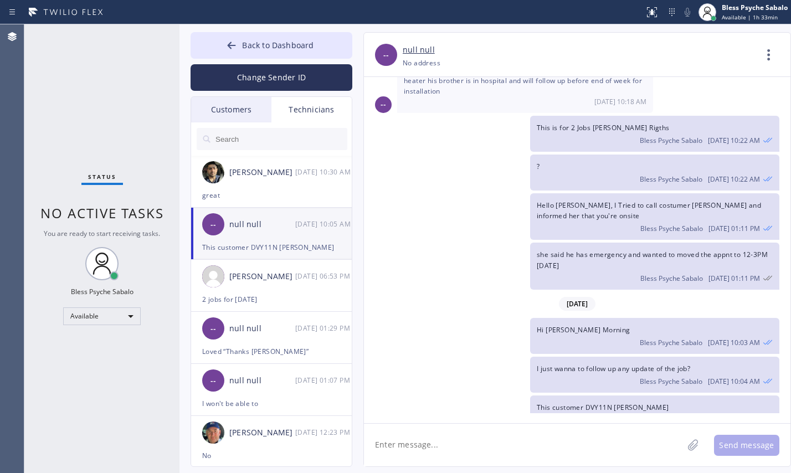
click at [490, 423] on textarea at bounding box center [523, 445] width 319 height 43
paste textarea ""[PERSON_NAME] ""
click at [501, 423] on textarea "Hello [PERSON_NAME], just wanted to check "[PERSON_NAME] "" at bounding box center [533, 445] width 339 height 43
drag, startPoint x: 596, startPoint y: 452, endPoint x: 592, endPoint y: 446, distance: 7.2
click at [595, 423] on textarea "Hello [PERSON_NAME], just wanted to check on this job, [PERSON_NAME] "" at bounding box center [533, 445] width 339 height 43
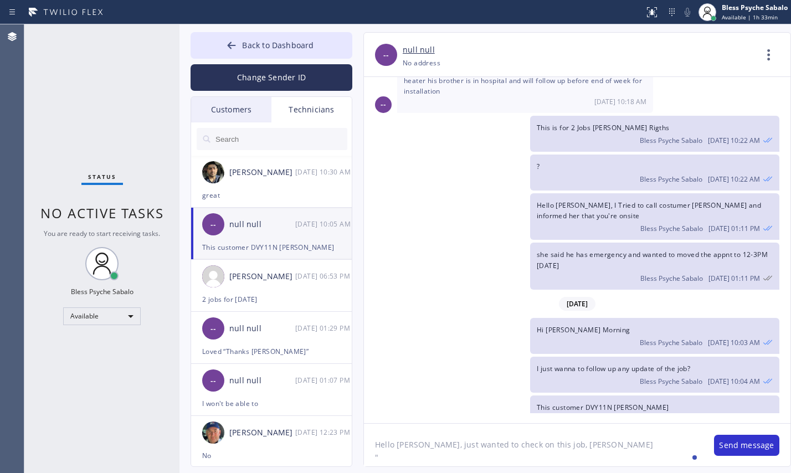
click at [581, 423] on textarea "Hello [PERSON_NAME], just wanted to check on this job, [PERSON_NAME] "" at bounding box center [533, 445] width 339 height 43
click at [601, 423] on textarea "Hello [PERSON_NAME], just wanted to check on this job, [PERSON_NAME] "" at bounding box center [533, 445] width 339 height 43
click at [602, 423] on textarea "Hello [PERSON_NAME], just wanted to check on this job, [PERSON_NAME] "" at bounding box center [533, 445] width 339 height 43
click at [604, 423] on textarea "Hello [PERSON_NAME], just wanted to check on this job, [PERSON_NAME] "" at bounding box center [533, 445] width 339 height 43
paste textarea "2HTCIG"
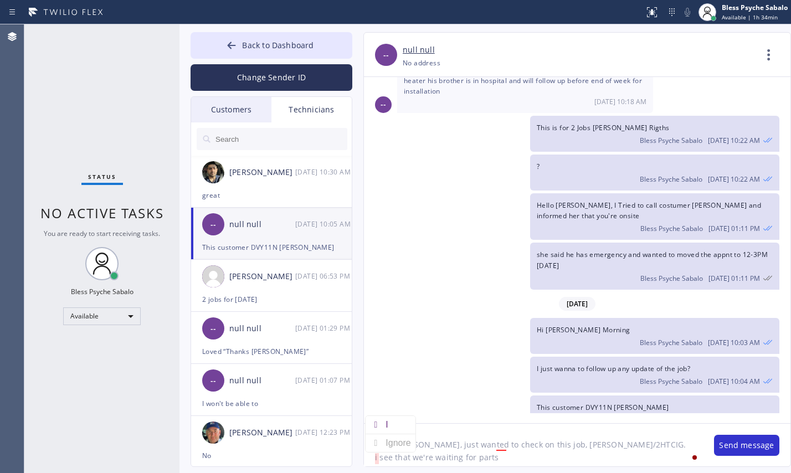
click at [388, 423] on div "I" at bounding box center [388, 425] width 7 height 18
click at [532, 423] on textarea "Hello [PERSON_NAME], just wanted to check on this job, [PERSON_NAME]/2HTCIG. I …" at bounding box center [533, 445] width 339 height 43
type textarea "Hello [PERSON_NAME], just wanted to check on this job, [PERSON_NAME]/2HTCIG. I …"
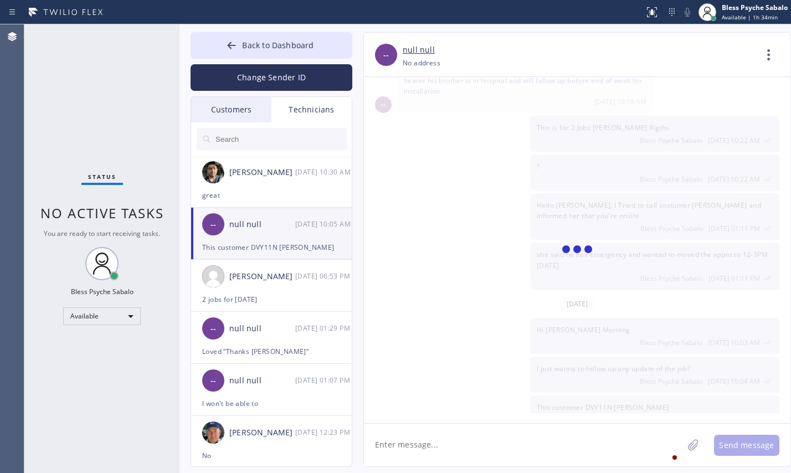
scroll to position [7029, 0]
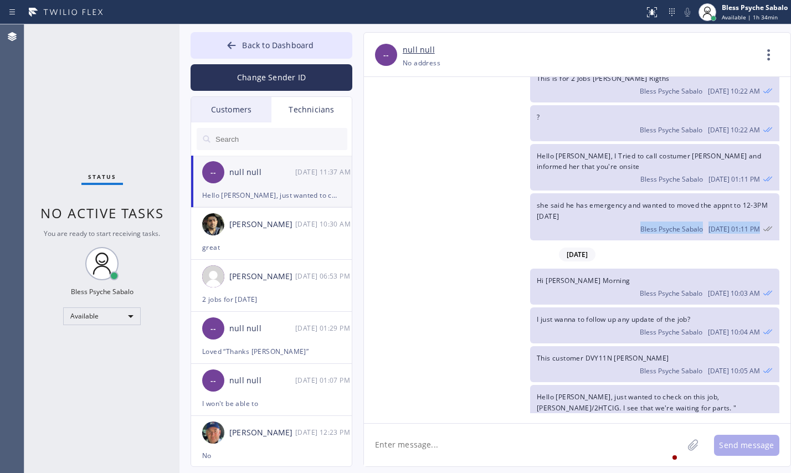
drag, startPoint x: 420, startPoint y: 217, endPoint x: 370, endPoint y: 121, distance: 108.5
click at [426, 233] on div "[DATE] Hi [PERSON_NAME], my name is Red. One of the dispatchers here at 5 star …" at bounding box center [577, 245] width 426 height 336
click at [324, 111] on div "Technicians" at bounding box center [311, 109] width 80 height 25
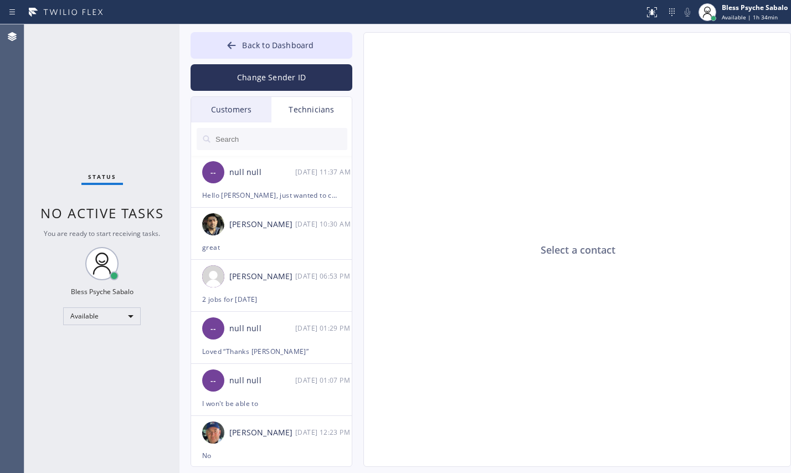
click at [291, 136] on input "text" at bounding box center [280, 139] width 133 height 22
click at [262, 40] on span "Back to Dashboard" at bounding box center [277, 45] width 71 height 11
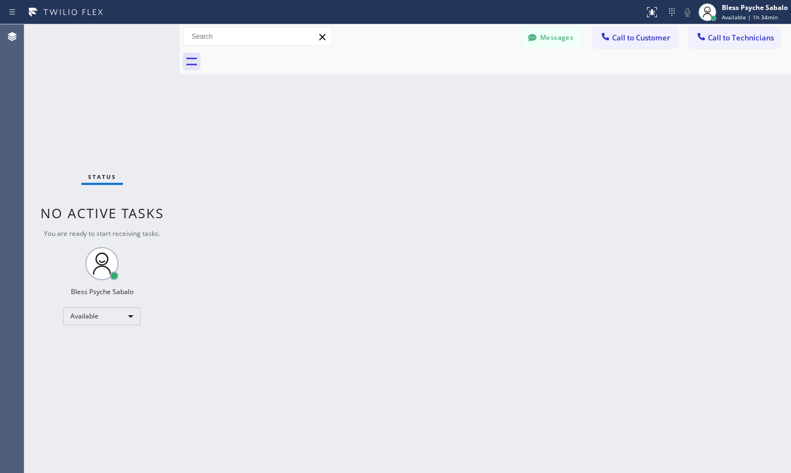
click at [605, 75] on div "Back to Dashboard Change Sender ID Customers Technicians GA [PERSON_NAME] [DATE…" at bounding box center [484, 248] width 611 height 449
click at [727, 41] on span "Call to Technicians" at bounding box center [741, 38] width 66 height 10
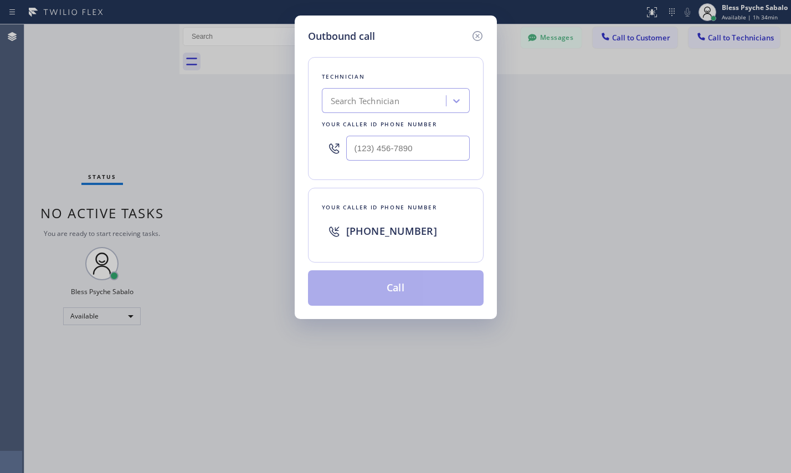
type input "(___) ___-____"
click at [410, 160] on input "(___) ___-____" at bounding box center [407, 148] width 123 height 25
click at [415, 109] on div "Search Technician" at bounding box center [385, 100] width 121 height 19
paste input "[PERSON_NAME]"
type input "[PERSON_NAME]"
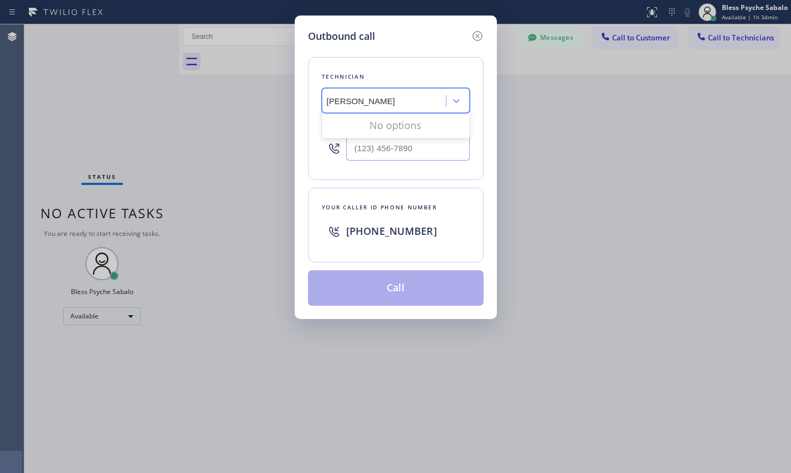
scroll to position [0, 4]
click at [333, 107] on div "Search Technician" at bounding box center [385, 100] width 121 height 19
click at [477, 40] on icon at bounding box center [477, 36] width 10 height 10
drag, startPoint x: 563, startPoint y: 85, endPoint x: 598, endPoint y: 70, distance: 38.0
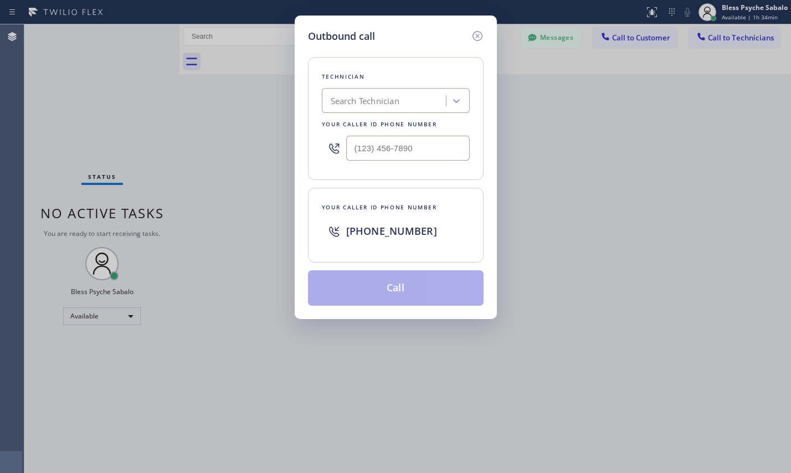
click at [567, 83] on div "Back to Dashboard Change Sender ID Customers Technicians GA [PERSON_NAME] [DATE…" at bounding box center [484, 248] width 611 height 449
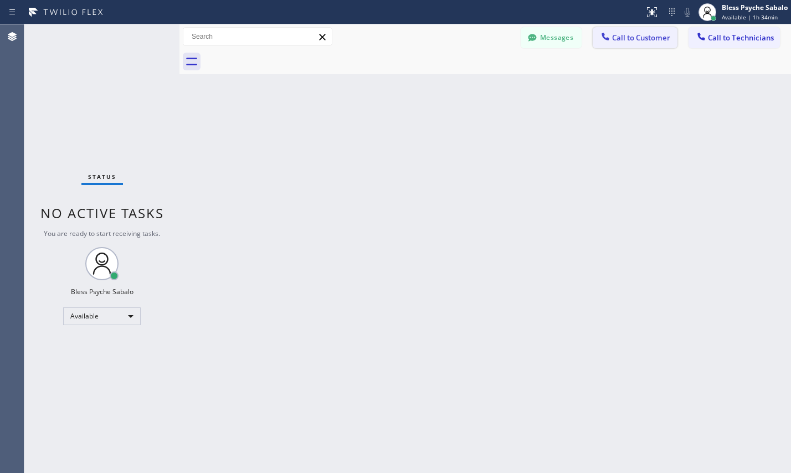
click at [640, 42] on button "Call to Customer" at bounding box center [635, 37] width 85 height 21
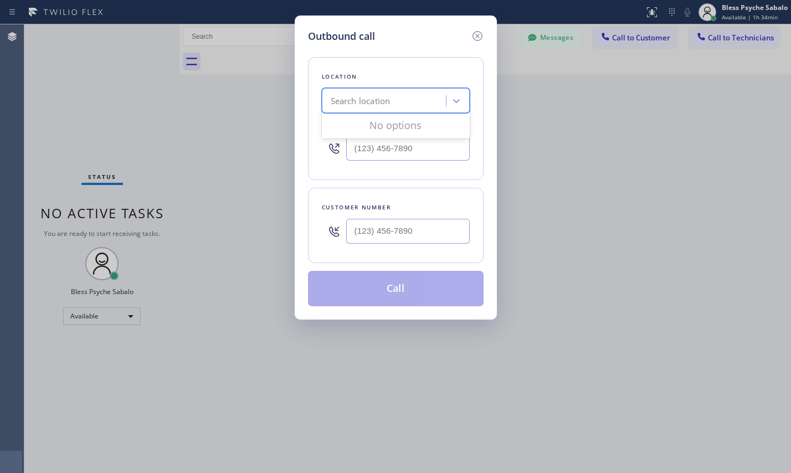
click at [412, 95] on div "Search location" at bounding box center [385, 100] width 121 height 19
paste input "[PERSON_NAME]"
click at [339, 100] on input "[PERSON_NAME]" at bounding box center [384, 100] width 114 height 9
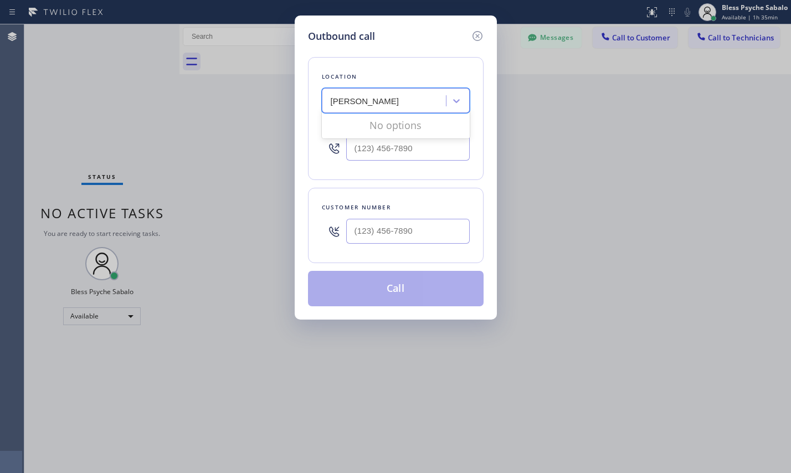
type input "[PERSON_NAME]"
paste input "Rheem"
type input "Rheem"
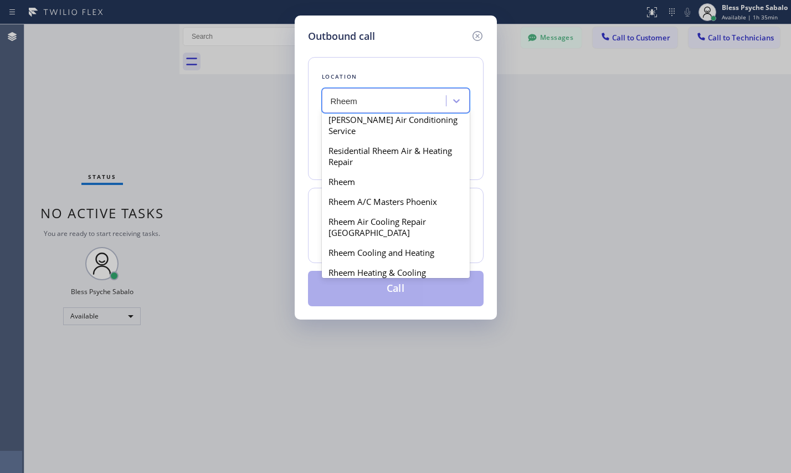
scroll to position [147, 0]
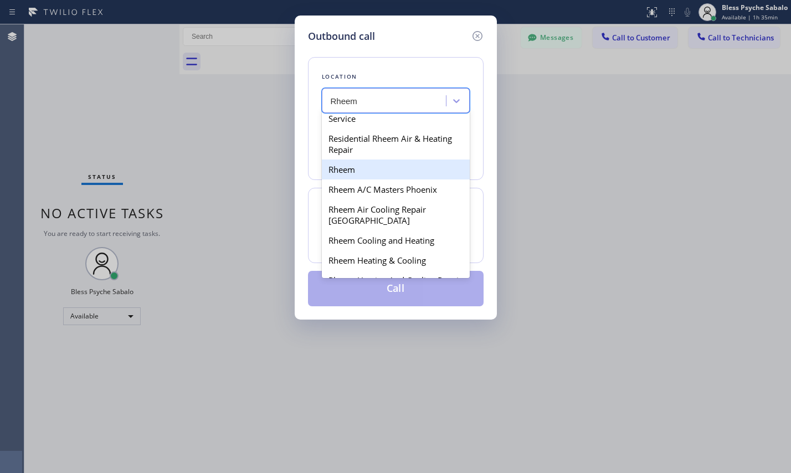
click at [365, 176] on div "Rheem" at bounding box center [396, 169] width 148 height 20
type input "[PHONE_NUMBER]"
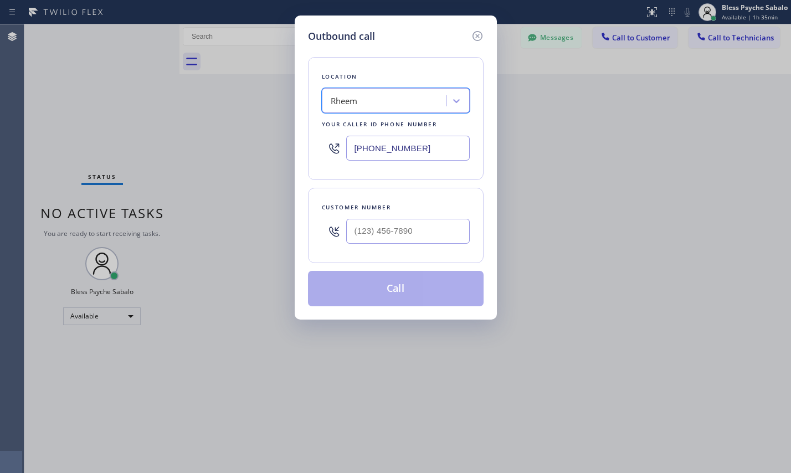
type input "(___) ___-____"
click at [388, 225] on input "(___) ___-____" at bounding box center [407, 231] width 123 height 25
click at [399, 231] on input "(___) ___-____" at bounding box center [407, 231] width 123 height 25
paste input "714"
drag, startPoint x: 430, startPoint y: 219, endPoint x: 241, endPoint y: 213, distance: 188.9
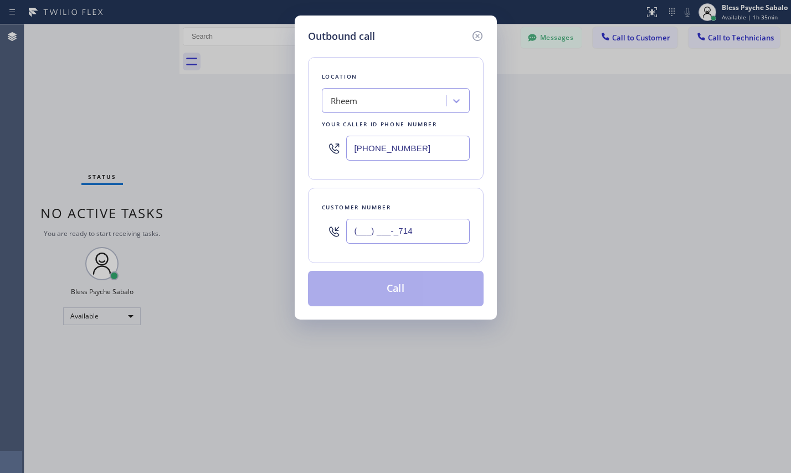
click at [233, 216] on div "Outbound call Location Rheem Your caller id phone number [PHONE_NUMBER] Custome…" at bounding box center [395, 236] width 791 height 473
paste input "714) 519-5909"
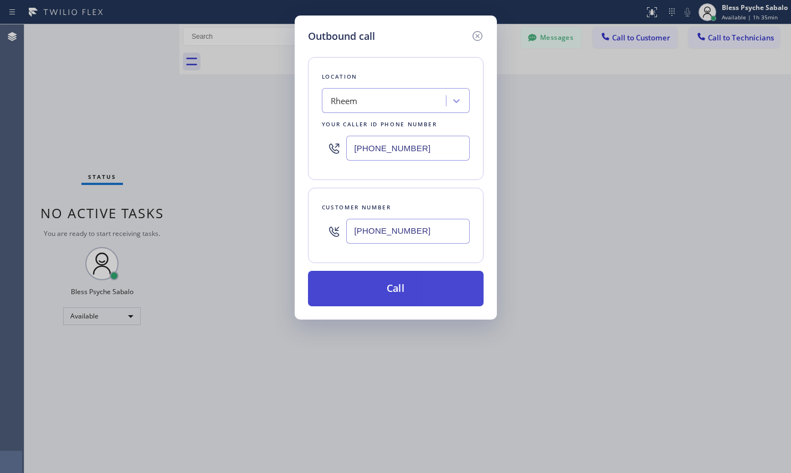
type input "[PHONE_NUMBER]"
click at [392, 295] on button "Call" at bounding box center [396, 288] width 176 height 35
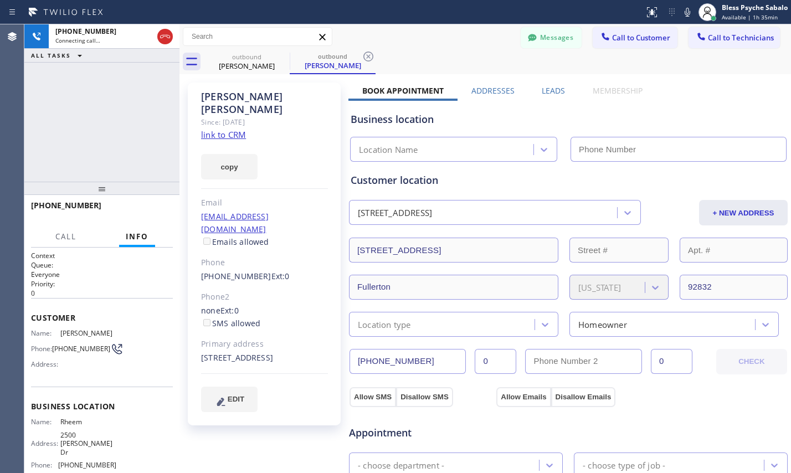
type input "[PHONE_NUMBER]"
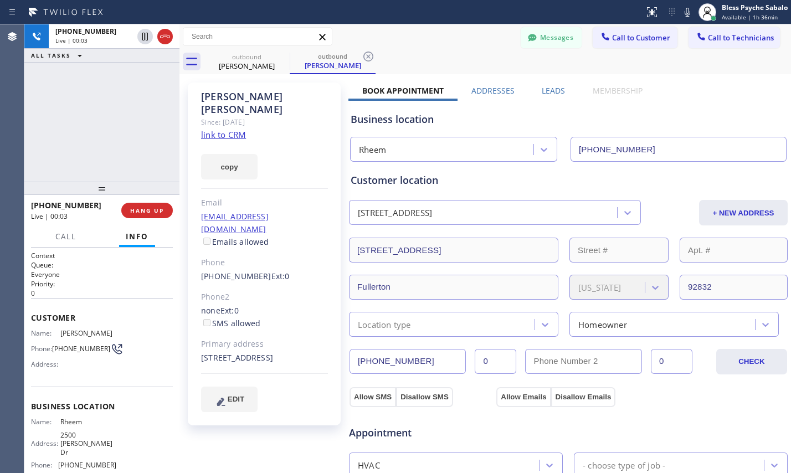
click at [426, 35] on div "Messages Call to Customer Call to Technicians Outbound call Location [GEOGRAPHI…" at bounding box center [484, 36] width 611 height 19
drag, startPoint x: 135, startPoint y: 226, endPoint x: 140, endPoint y: 214, distance: 13.2
click at [137, 219] on div "[PHONE_NUMBER] Live | 00:29 HANG UP Call Info [PHONE_NUMBER] Live Context Queue…" at bounding box center [101, 334] width 155 height 279
click at [140, 214] on button "HANG UP" at bounding box center [146, 211] width 51 height 16
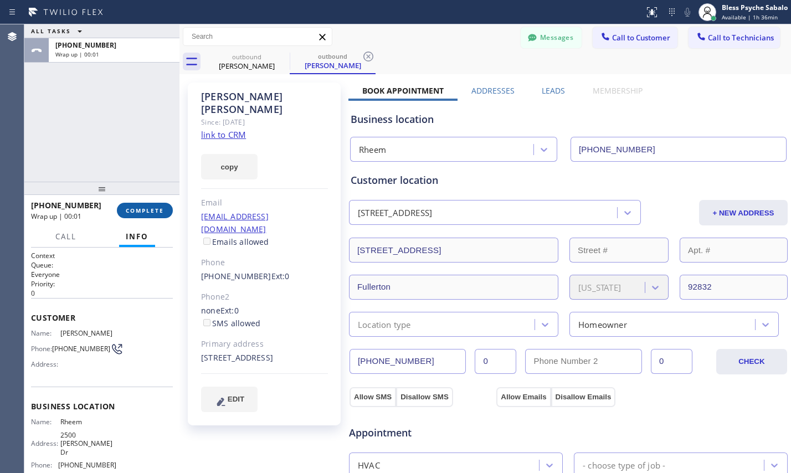
click at [147, 203] on button "COMPLETE" at bounding box center [145, 211] width 56 height 16
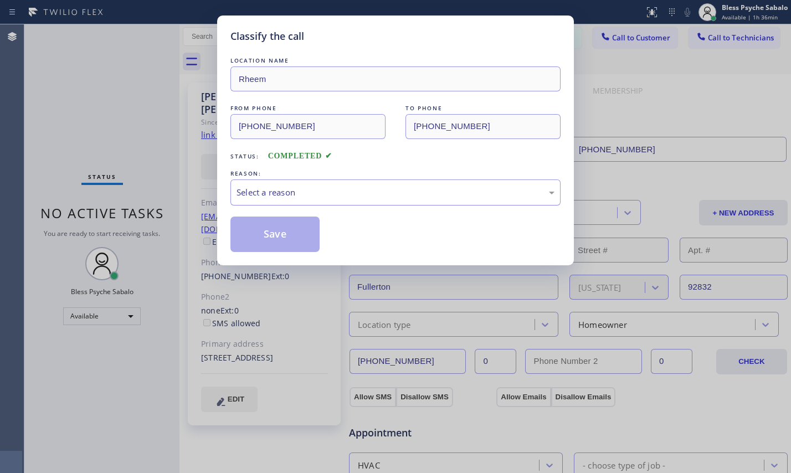
click at [323, 192] on div "Select a reason" at bounding box center [395, 192] width 318 height 13
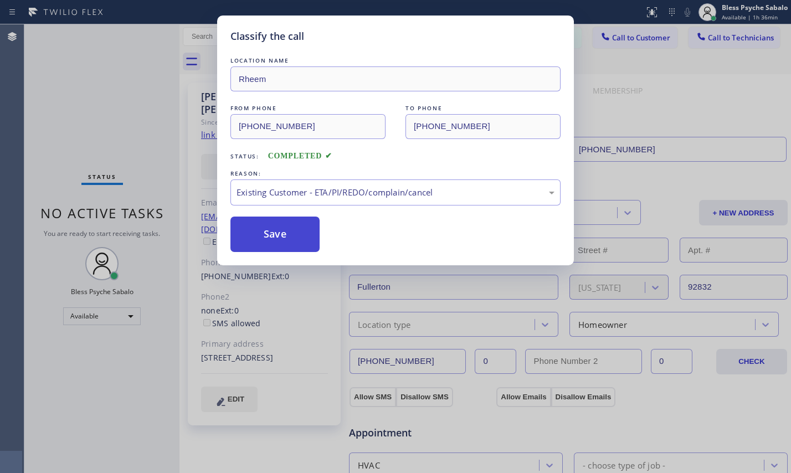
click at [297, 238] on button "Save" at bounding box center [274, 234] width 89 height 35
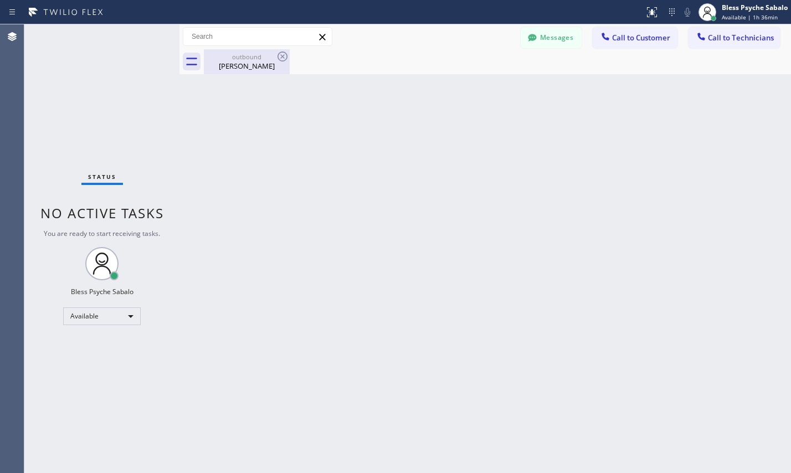
click at [231, 58] on div "outbound" at bounding box center [247, 57] width 84 height 8
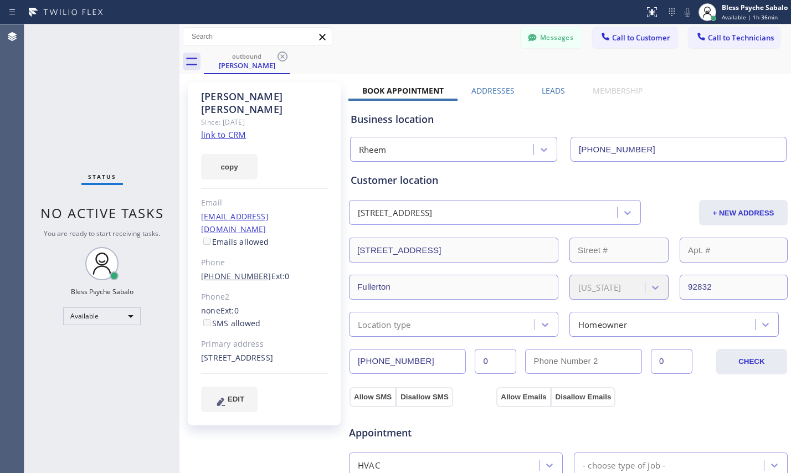
click at [251, 271] on link "[PHONE_NUMBER]" at bounding box center [236, 276] width 70 height 11
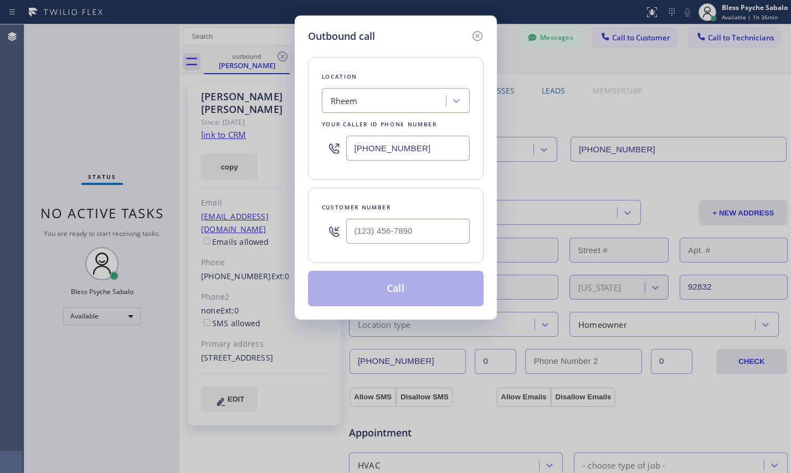
type input "[PHONE_NUMBER]"
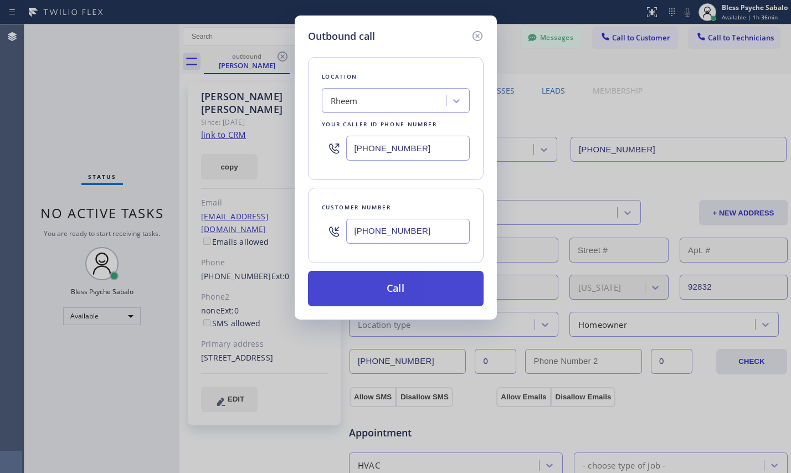
click at [363, 292] on button "Call" at bounding box center [396, 288] width 176 height 35
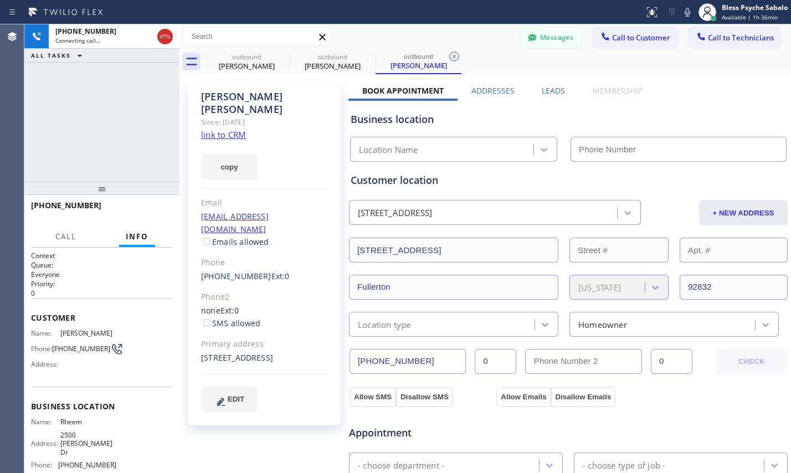
type input "[PHONE_NUMBER]"
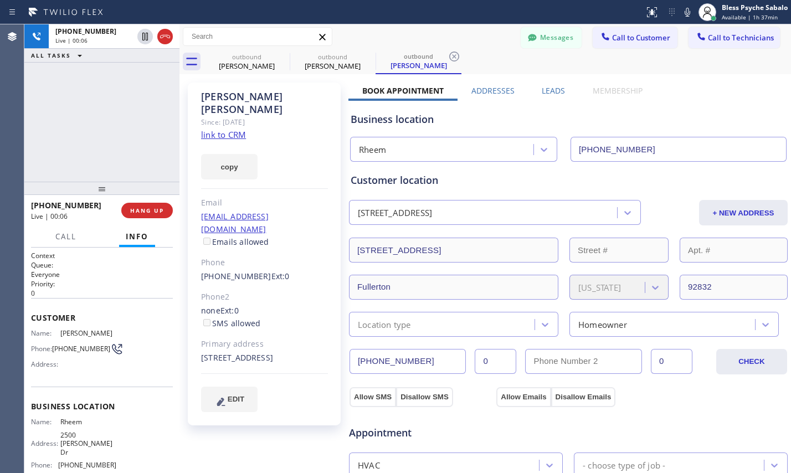
click at [154, 200] on div "[PHONE_NUMBER] Live | 00:06 HANG UP" at bounding box center [102, 210] width 142 height 29
click at [145, 216] on button "HANG UP" at bounding box center [146, 211] width 51 height 16
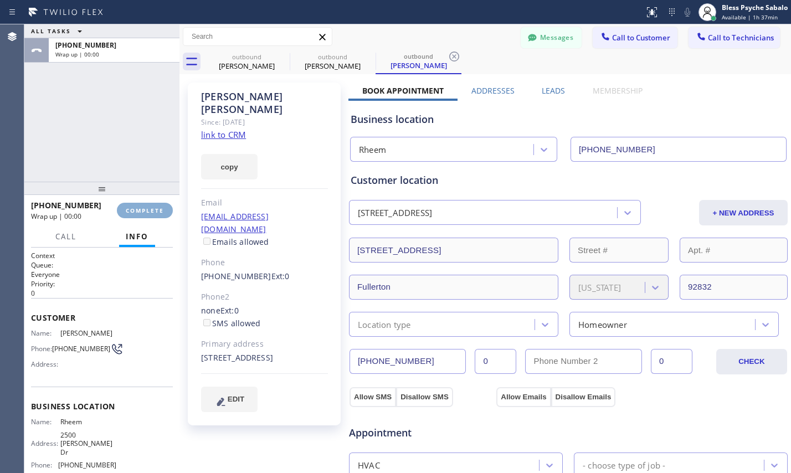
click at [151, 207] on button "COMPLETE" at bounding box center [145, 211] width 56 height 16
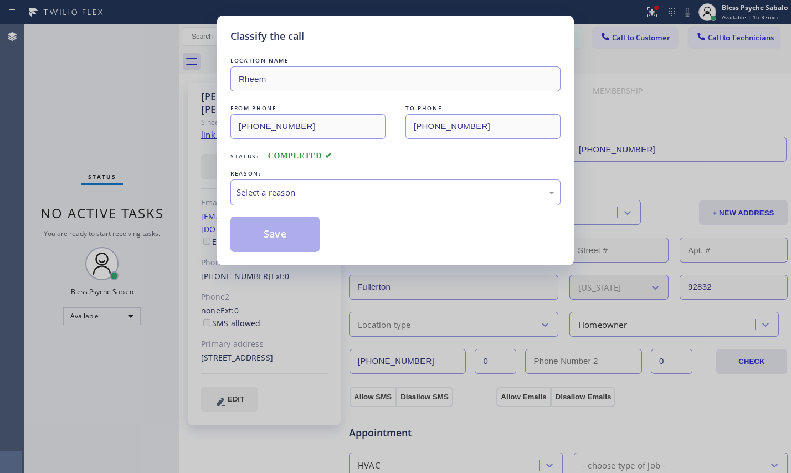
click at [226, 70] on div "Classify the call LOCATION NAME [PERSON_NAME] FROM PHONE [PHONE_NUMBER] TO PHON…" at bounding box center [395, 141] width 357 height 250
click at [337, 194] on div "Select a reason" at bounding box center [395, 192] width 318 height 13
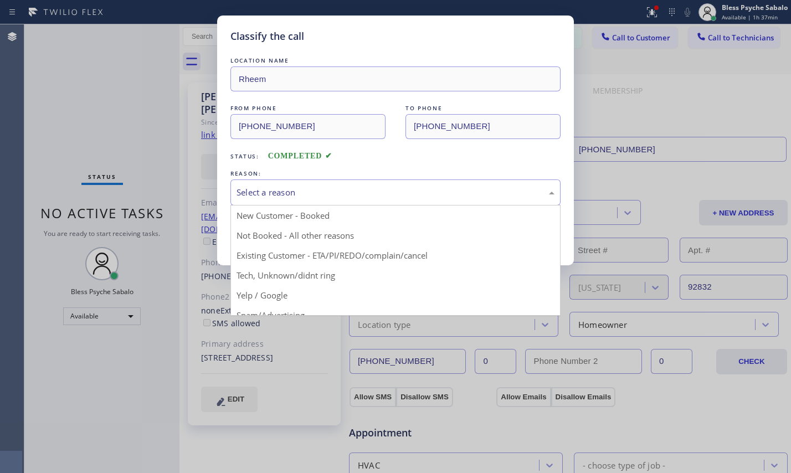
drag, startPoint x: 343, startPoint y: 266, endPoint x: 346, endPoint y: 256, distance: 10.2
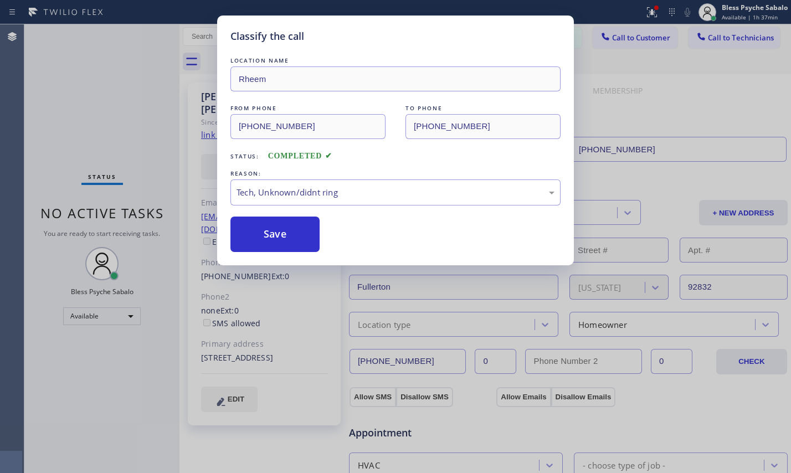
click at [346, 256] on div "Classify the call LOCATION NAME Rheem FROM PHONE [PHONE_NUMBER] TO PHONE [PHONE…" at bounding box center [395, 141] width 357 height 250
drag, startPoint x: 327, startPoint y: 191, endPoint x: 327, endPoint y: 198, distance: 7.2
click at [327, 193] on div "Tech, Unknown/didnt ring" at bounding box center [395, 192] width 318 height 13
click at [289, 249] on button "Save" at bounding box center [274, 234] width 89 height 35
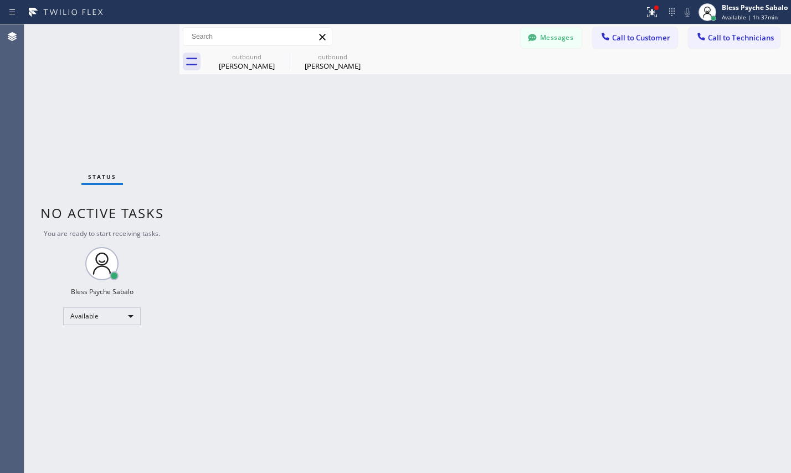
click at [292, 236] on div "Back to Dashboard Change Sender ID Customers Technicians GA [PERSON_NAME] [DATE…" at bounding box center [484, 248] width 611 height 449
click at [282, 54] on icon at bounding box center [282, 56] width 13 height 13
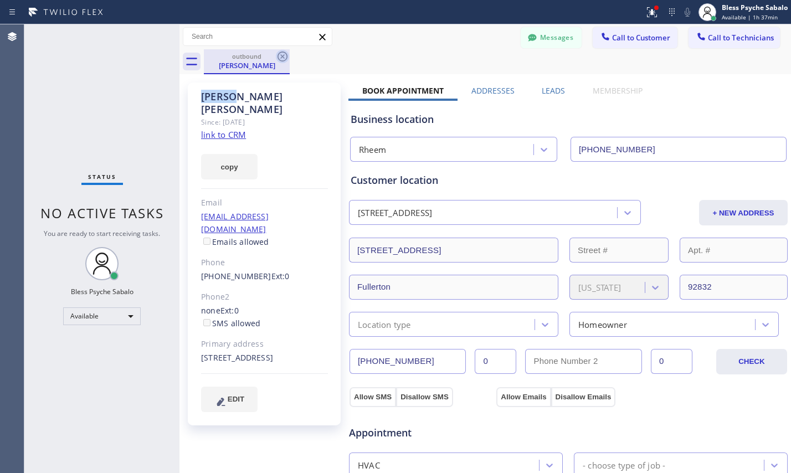
click at [282, 54] on icon at bounding box center [282, 56] width 13 height 13
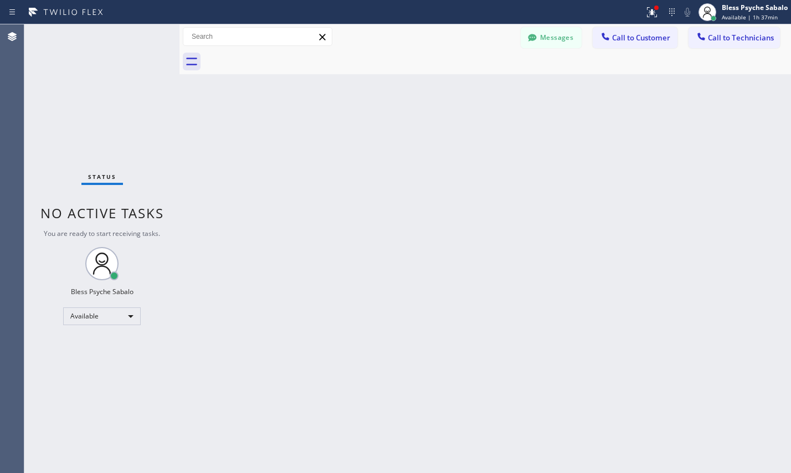
click at [282, 54] on div at bounding box center [497, 61] width 587 height 25
drag, startPoint x: 640, startPoint y: 17, endPoint x: 647, endPoint y: 32, distance: 16.4
click at [641, 17] on div at bounding box center [652, 12] width 24 height 13
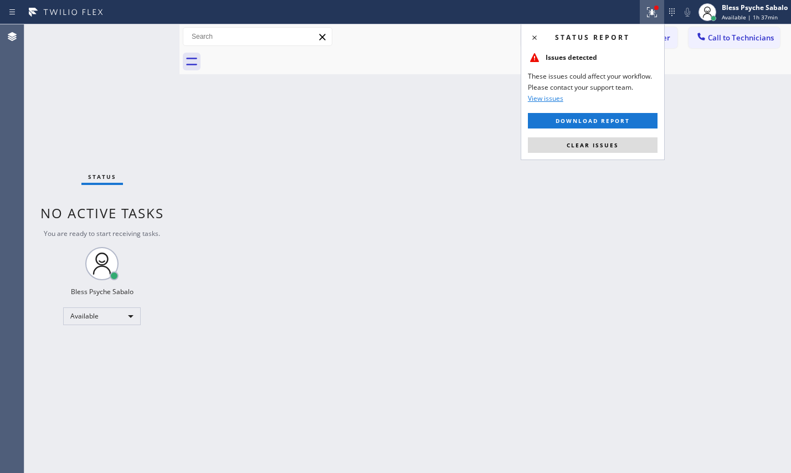
click at [646, 37] on div "Status report" at bounding box center [599, 37] width 116 height 11
click at [700, 87] on div "Back to Dashboard Change Sender ID Customers Technicians GA [PERSON_NAME] [DATE…" at bounding box center [484, 248] width 611 height 449
click at [526, 38] on div "Status report Issues detected These issues could affect your workflow. Please c…" at bounding box center [593, 92] width 144 height 136
click at [532, 38] on icon at bounding box center [534, 37] width 13 height 13
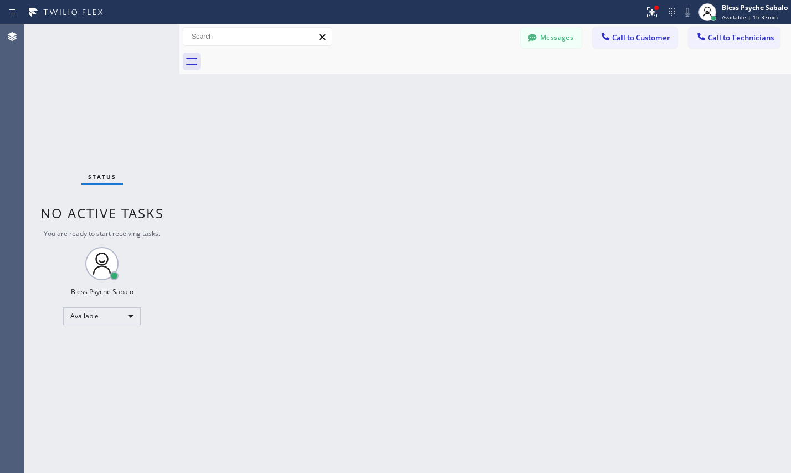
click at [496, 85] on div "Back to Dashboard Change Sender ID Customers Technicians GA [PERSON_NAME] [DATE…" at bounding box center [484, 248] width 611 height 449
click at [557, 40] on button "Messages" at bounding box center [551, 37] width 61 height 21
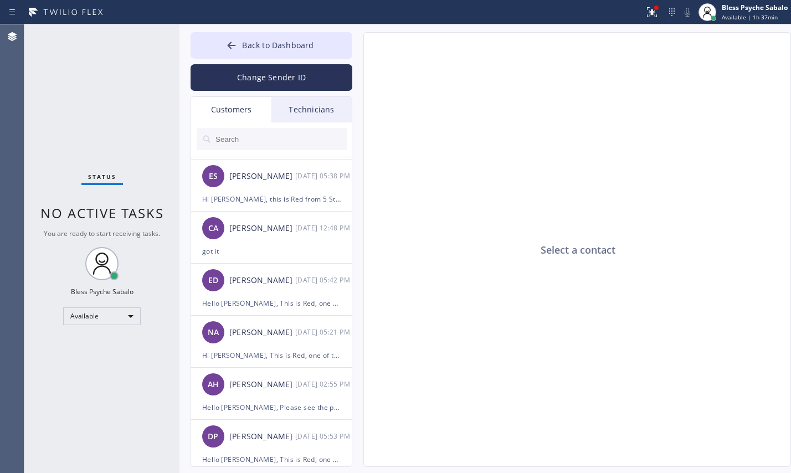
drag, startPoint x: 295, startPoint y: 38, endPoint x: 542, endPoint y: 50, distance: 247.3
click at [296, 38] on button "Back to Dashboard" at bounding box center [271, 45] width 162 height 27
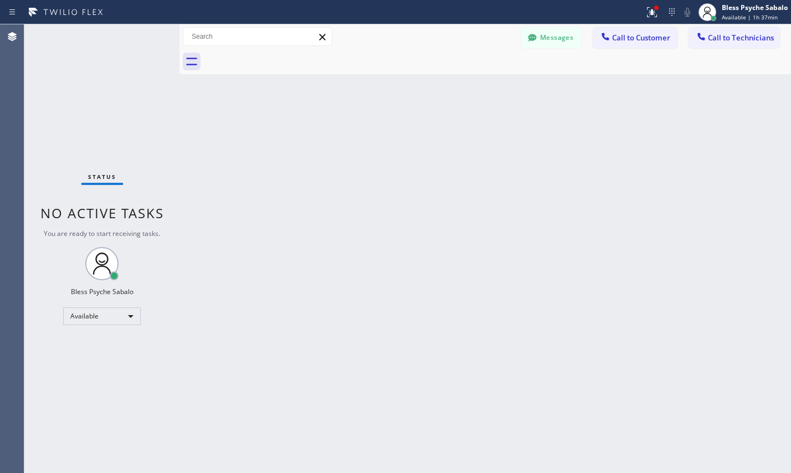
drag, startPoint x: 592, startPoint y: 54, endPoint x: 600, endPoint y: 53, distance: 8.4
click at [594, 54] on div at bounding box center [497, 61] width 587 height 25
click at [627, 38] on span "Call to Customer" at bounding box center [641, 38] width 58 height 10
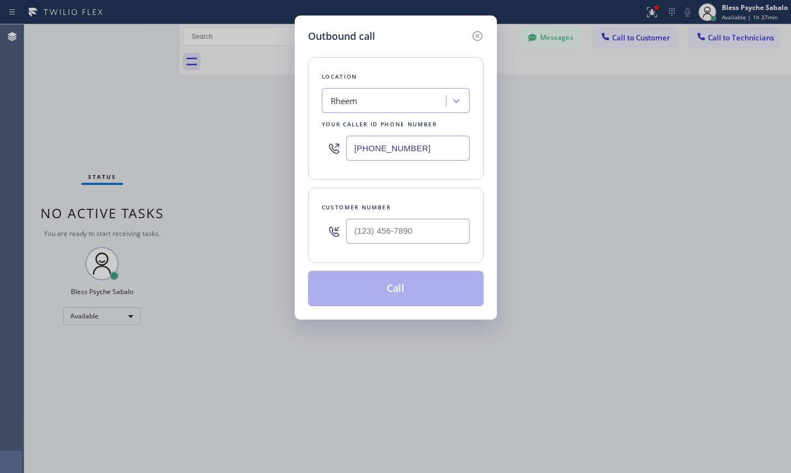
click at [475, 37] on icon at bounding box center [477, 35] width 13 height 13
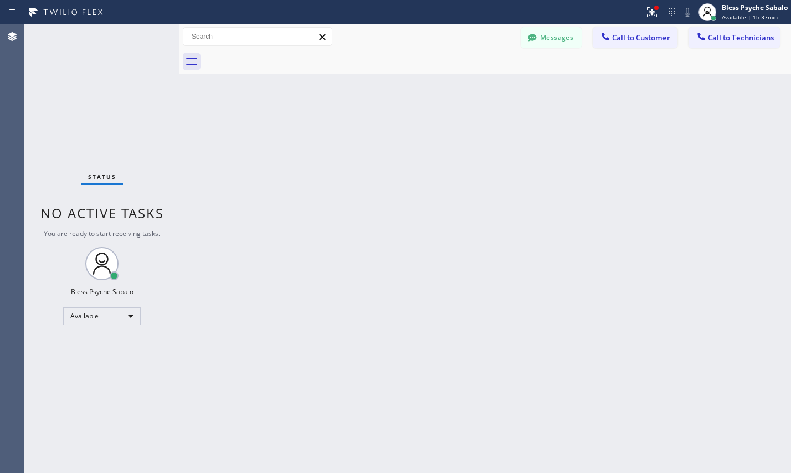
click at [602, 95] on div "Back to Dashboard Change Sender ID Customers Technicians GA [PERSON_NAME] [DATE…" at bounding box center [484, 248] width 611 height 449
click at [565, 35] on button "Messages" at bounding box center [551, 37] width 61 height 21
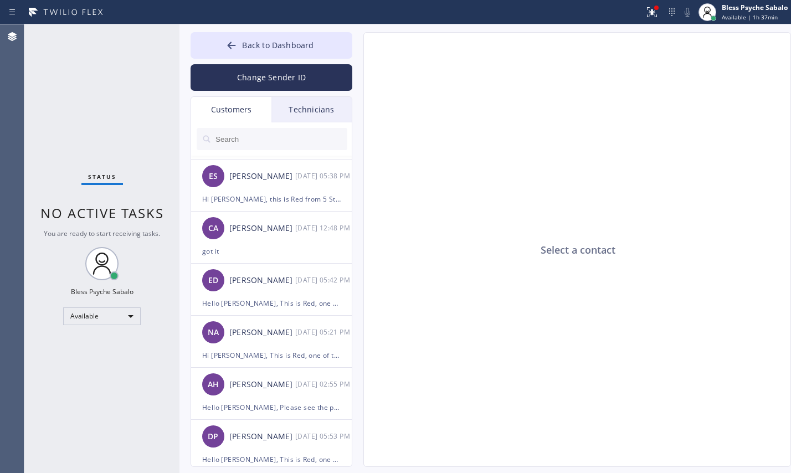
click at [311, 109] on div "Technicians" at bounding box center [311, 109] width 80 height 25
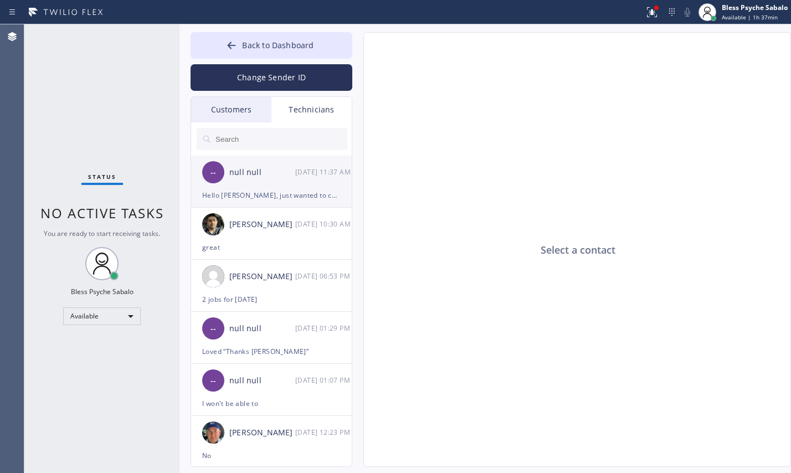
click at [290, 182] on div "-- null null [DATE] 11:37 AM" at bounding box center [272, 172] width 162 height 33
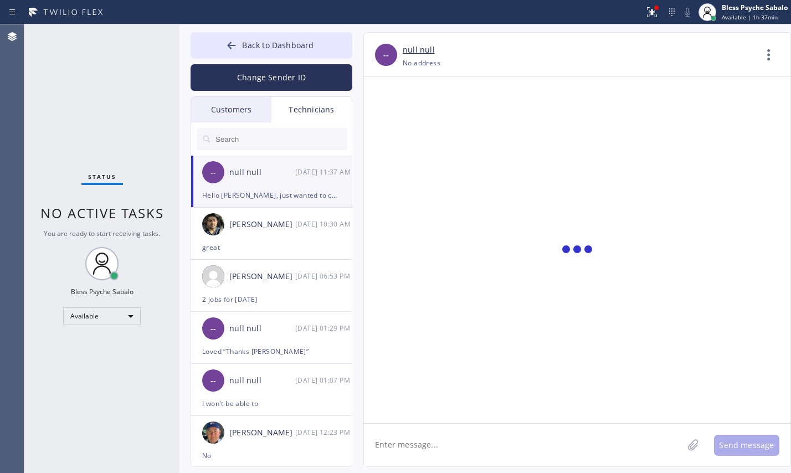
scroll to position [7029, 0]
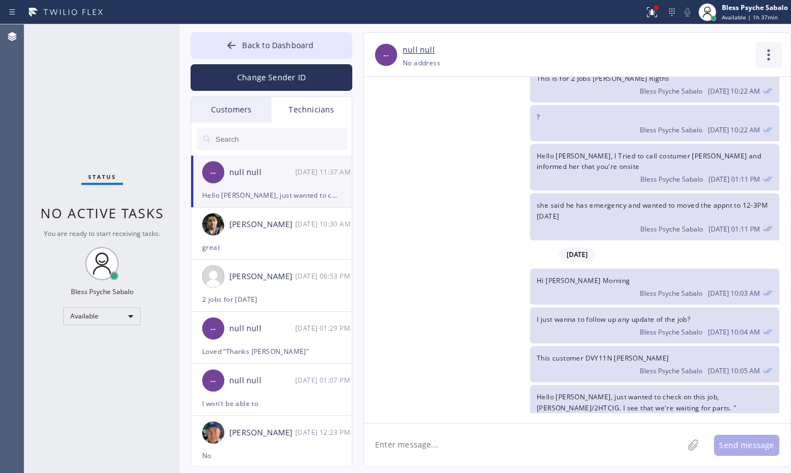
click at [773, 53] on icon at bounding box center [768, 55] width 27 height 27
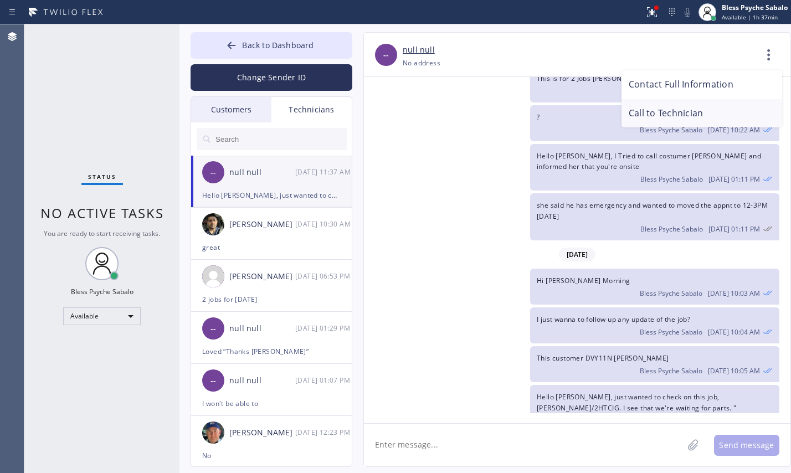
click at [708, 114] on li "Call to Technician" at bounding box center [701, 113] width 161 height 29
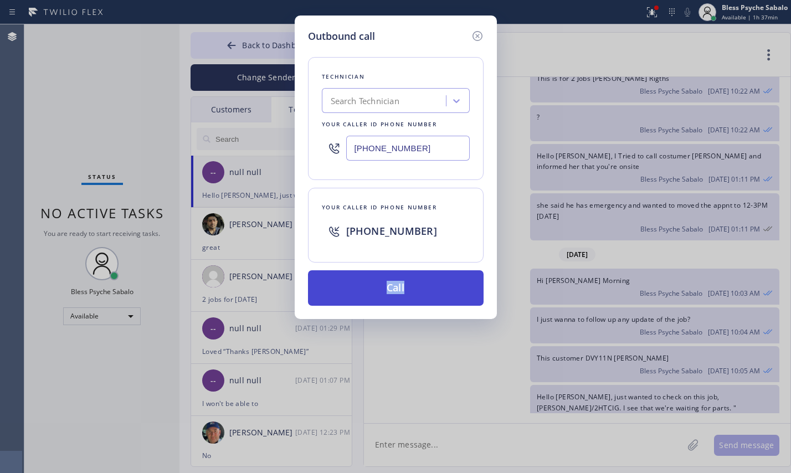
drag, startPoint x: 472, startPoint y: 266, endPoint x: 464, endPoint y: 275, distance: 12.1
click at [464, 275] on div "Technician Search Technician Your caller id phone number [PHONE_NUMBER] Your ca…" at bounding box center [396, 175] width 176 height 262
click at [463, 275] on button "Call" at bounding box center [396, 287] width 176 height 35
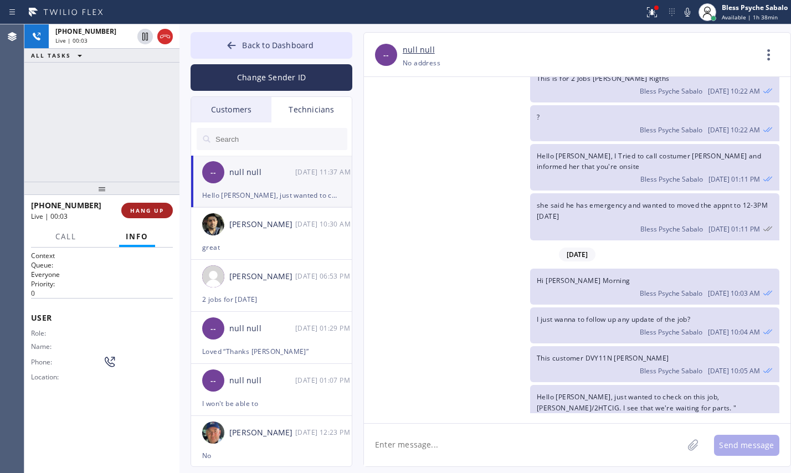
click at [140, 209] on span "HANG UP" at bounding box center [147, 211] width 34 height 8
click at [107, 119] on div "ALL TASKS ALL TASKS ACTIVE TASKS TASKS IN WRAP UP [PHONE_NUMBER] Wrap up | 00:00" at bounding box center [101, 102] width 155 height 157
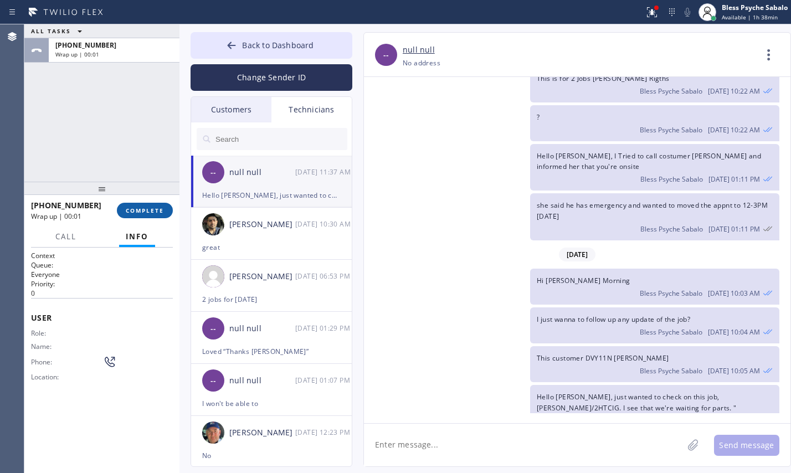
click at [153, 212] on span "COMPLETE" at bounding box center [145, 211] width 38 height 8
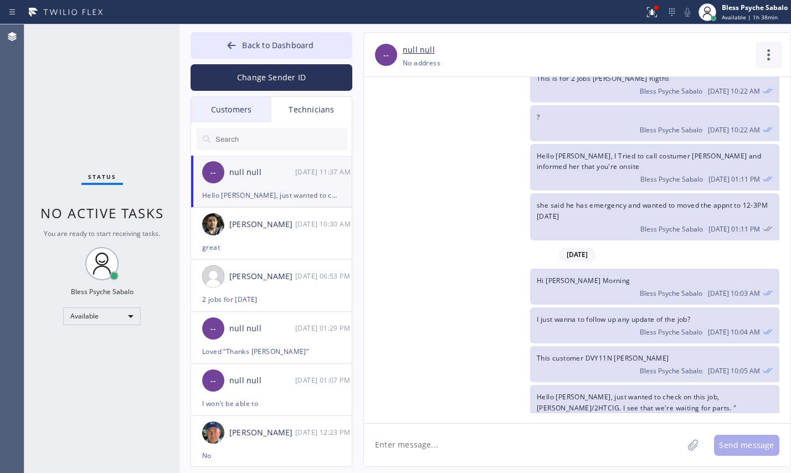
click at [769, 50] on icon at bounding box center [768, 54] width 3 height 11
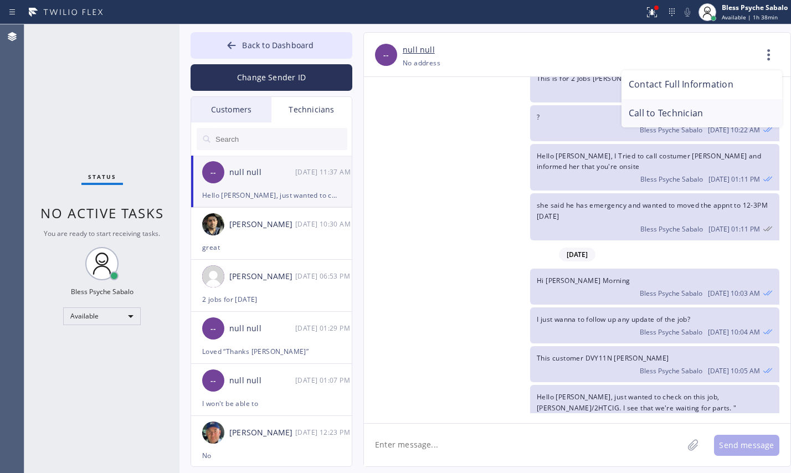
click at [700, 114] on li "Call to Technician" at bounding box center [701, 113] width 161 height 29
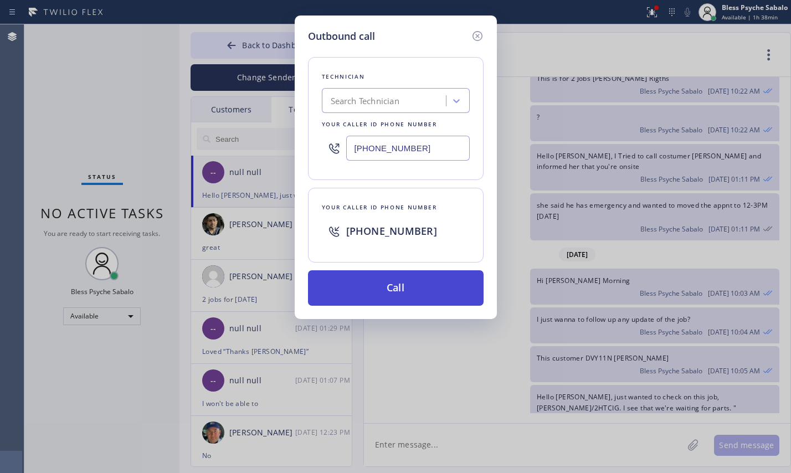
click at [383, 282] on button "Call" at bounding box center [396, 287] width 176 height 35
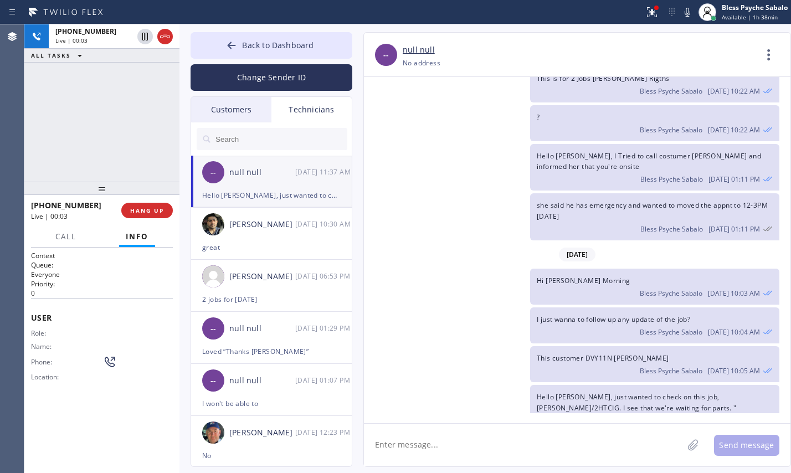
click at [119, 213] on div "[PHONE_NUMBER] Live | 00:03" at bounding box center [76, 210] width 90 height 29
click at [140, 209] on span "HANG UP" at bounding box center [147, 211] width 34 height 8
click at [136, 177] on div "[PHONE_NUMBER] Live | 00:04 ALL TASKS ALL TASKS ACTIVE TASKS TASKS IN WRAP UP" at bounding box center [101, 102] width 155 height 157
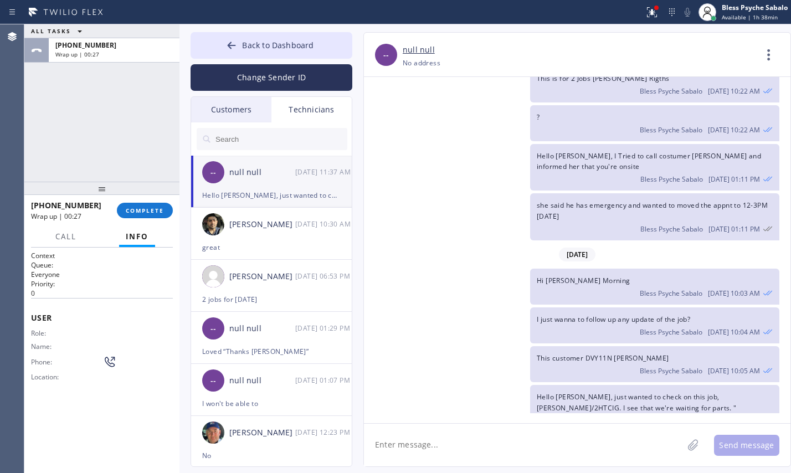
drag, startPoint x: 155, startPoint y: 208, endPoint x: 162, endPoint y: 182, distance: 26.9
click at [156, 208] on span "COMPLETE" at bounding box center [145, 211] width 38 height 8
click at [153, 144] on div "ALL TASKS ALL TASKS ACTIVE TASKS TASKS IN WRAP UP [PHONE_NUMBER] Wrap up | 00:27" at bounding box center [101, 102] width 155 height 157
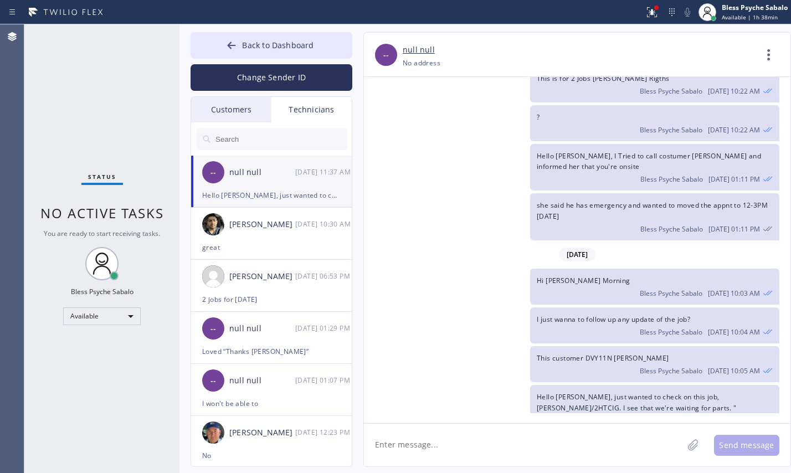
click at [149, 214] on span "No active tasks" at bounding box center [101, 213] width 123 height 18
click at [169, 111] on div "Status No active tasks You are ready to start receiving tasks. Bless Psyche Sab…" at bounding box center [101, 248] width 155 height 449
drag, startPoint x: 122, startPoint y: 92, endPoint x: 120, endPoint y: 0, distance: 91.9
click at [122, 91] on div "Status No active tasks You are ready to start receiving tasks. Bless Psyche Sab…" at bounding box center [101, 248] width 155 height 449
click at [266, 256] on li "[PERSON_NAME] [DATE] 10:30 AM great" at bounding box center [272, 234] width 162 height 52
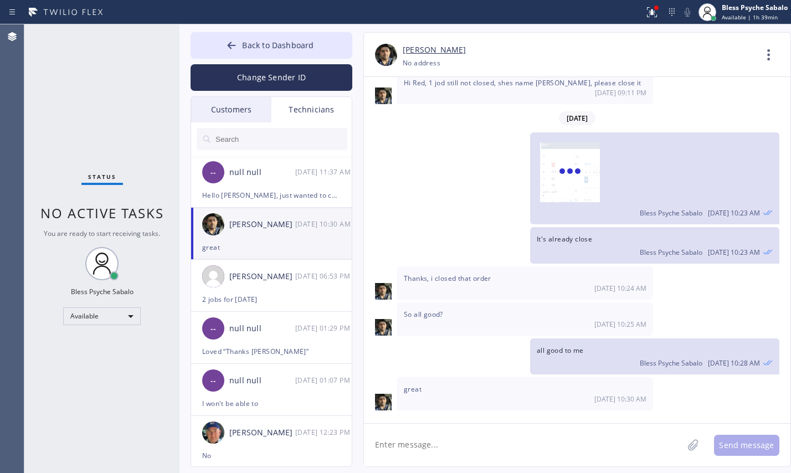
scroll to position [2618, 0]
click at [222, 107] on div "Customers" at bounding box center [231, 109] width 80 height 25
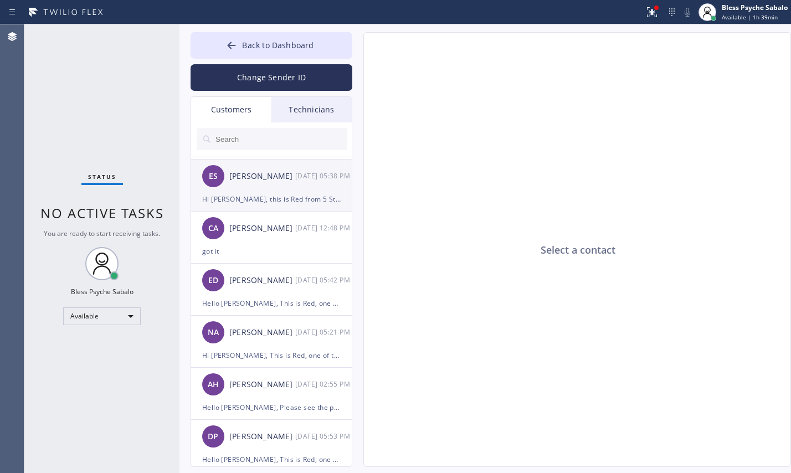
click at [251, 182] on div "[PERSON_NAME]" at bounding box center [262, 176] width 66 height 13
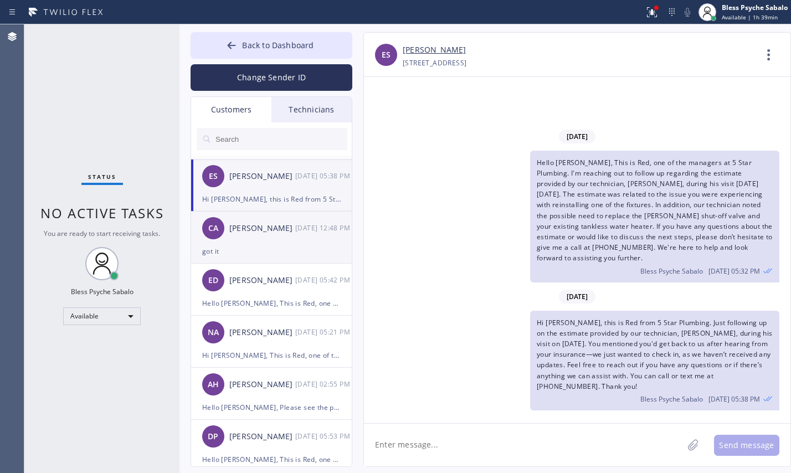
click at [306, 255] on div "got it" at bounding box center [271, 251] width 138 height 13
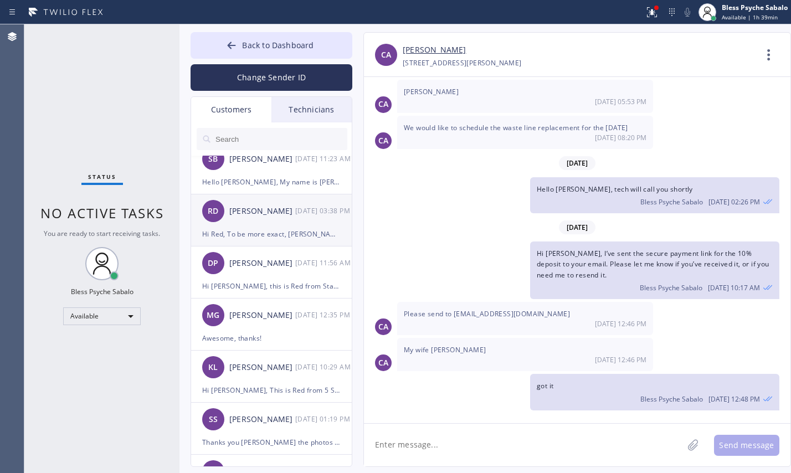
scroll to position [0, 0]
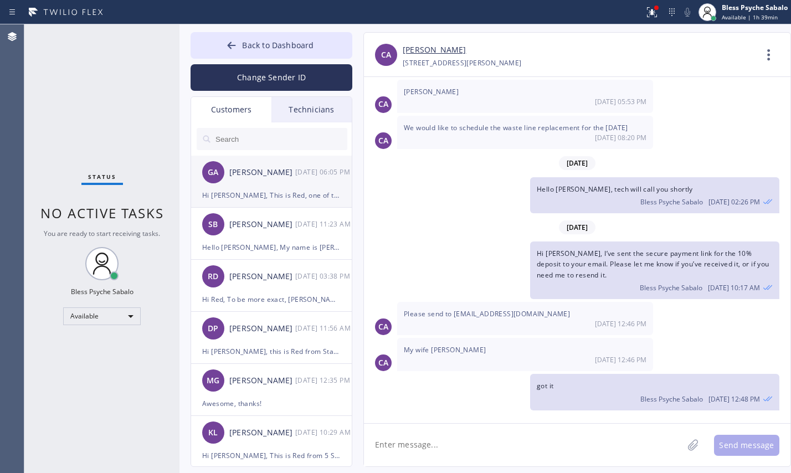
click at [291, 200] on div "Hi [PERSON_NAME], This is Red, one of the managers here at 5 Star Plumbing. I’m…" at bounding box center [271, 195] width 138 height 13
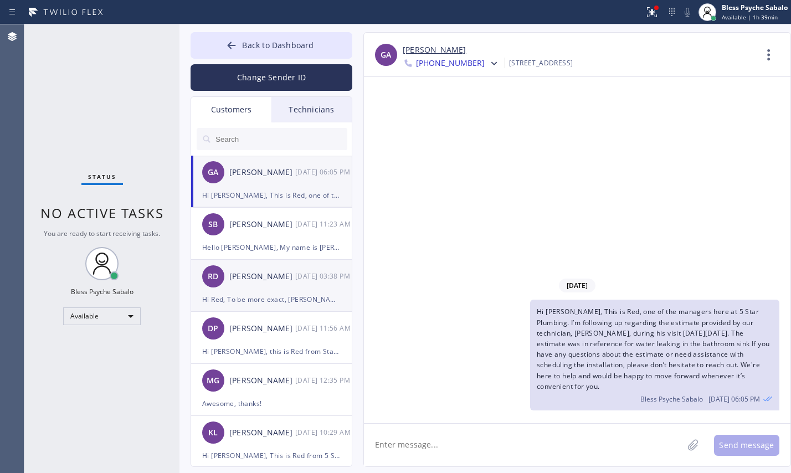
click at [288, 303] on div "Hi Red, To be more exact, [PERSON_NAME] did NOT 'visit' me [DATE], nor did I re…" at bounding box center [271, 299] width 138 height 13
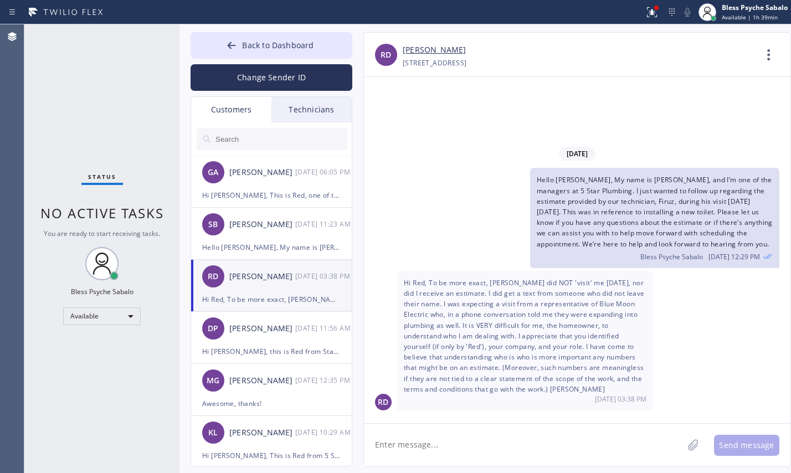
click at [266, 306] on li "RD [PERSON_NAME] [DATE] 03:38 PM Hi Red, To be more exact, [PERSON_NAME] did NO…" at bounding box center [272, 286] width 162 height 52
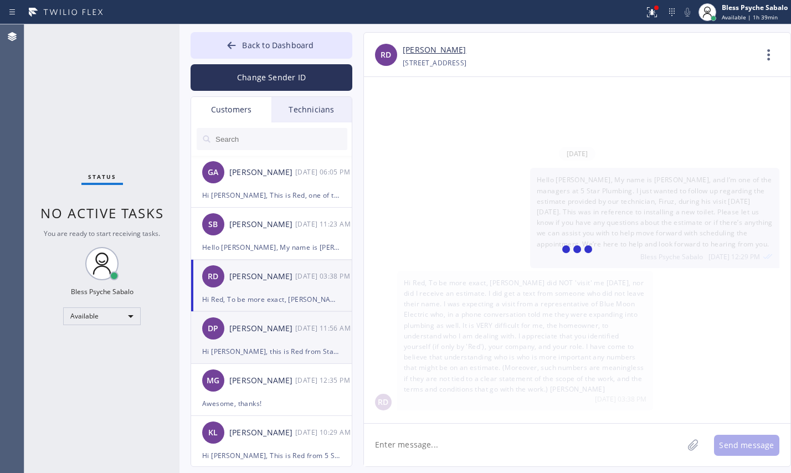
click at [249, 328] on div "[PERSON_NAME]" at bounding box center [262, 328] width 66 height 13
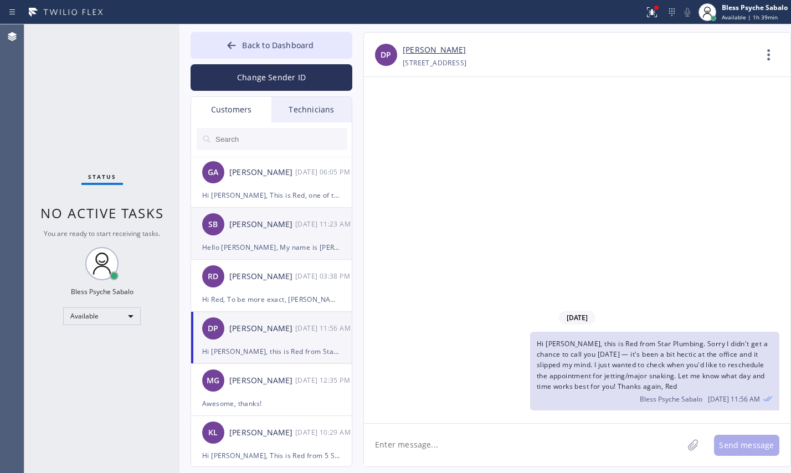
click at [273, 235] on div "SB [PERSON_NAME] [DATE] 11:23 AM" at bounding box center [272, 224] width 162 height 33
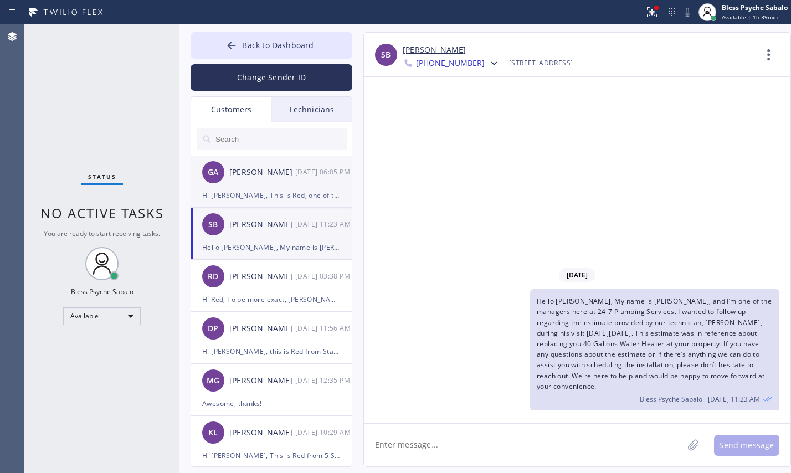
click at [264, 204] on li "GA [PERSON_NAME] [DATE] 06:05 PM Hi [PERSON_NAME], This is Red, one of the mana…" at bounding box center [272, 182] width 162 height 52
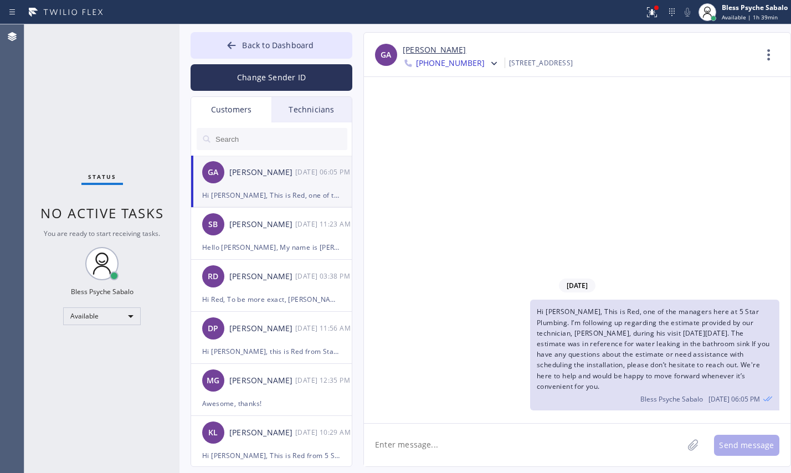
drag, startPoint x: 529, startPoint y: 319, endPoint x: 771, endPoint y: 382, distance: 249.5
click at [771, 386] on div "Hi [PERSON_NAME], This is Red, one of the managers here at 5 Star Plumbing. I’m…" at bounding box center [571, 355] width 415 height 111
copy span "Hi [PERSON_NAME], This is Red, one of the managers here at 5 Star Plumbing. I’m…"
drag, startPoint x: 410, startPoint y: 223, endPoint x: 292, endPoint y: 153, distance: 136.3
click at [410, 224] on div "[DATE] Hi [PERSON_NAME], This is Red, one of the managers here at 5 Star Plumbi…" at bounding box center [577, 250] width 426 height 346
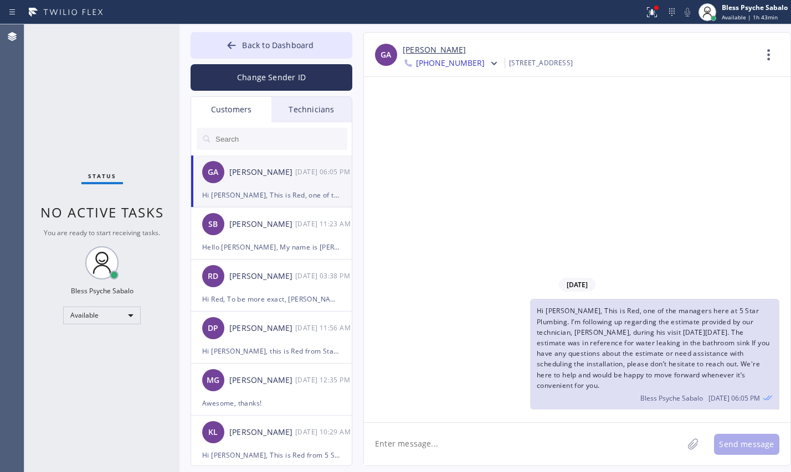
click at [220, 116] on div "Customers" at bounding box center [231, 109] width 80 height 25
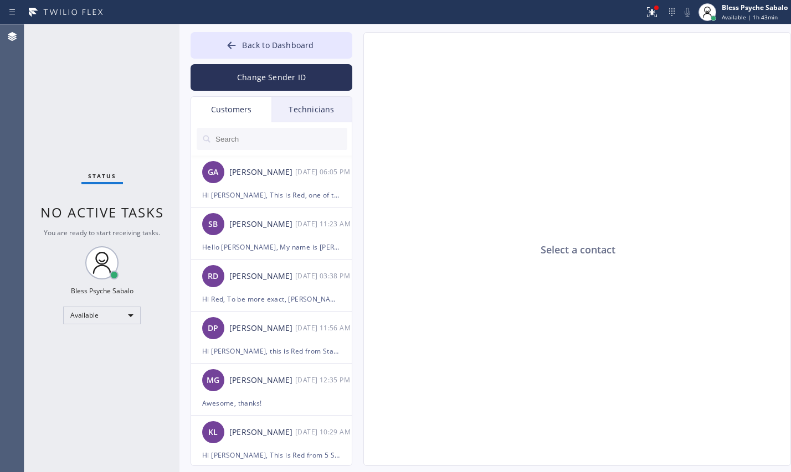
click at [250, 142] on input "text" at bounding box center [280, 139] width 133 height 22
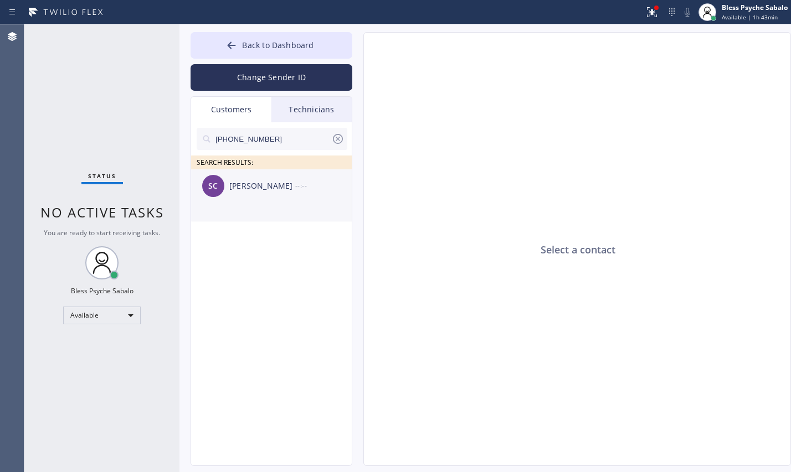
click at [247, 199] on div "SC [PERSON_NAME] --:--" at bounding box center [272, 185] width 162 height 33
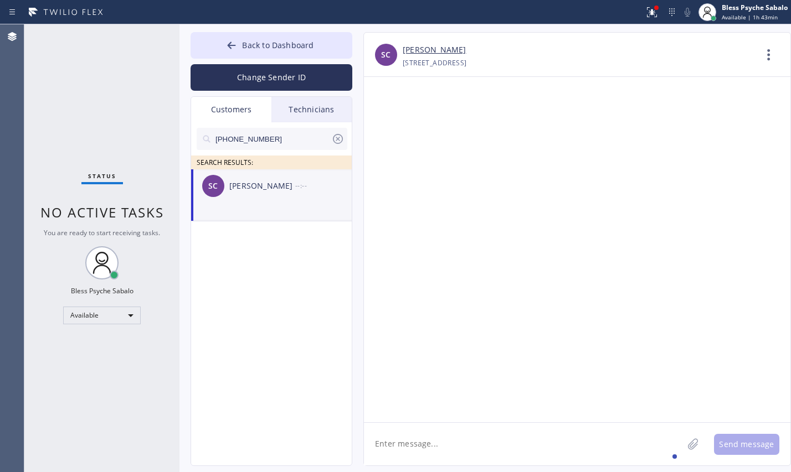
click at [436, 423] on textarea at bounding box center [523, 444] width 319 height 43
paste textarea "Hi [PERSON_NAME], This is Red from 5 Star Plumbing. I’m following up regarding …"
drag, startPoint x: 437, startPoint y: 426, endPoint x: 467, endPoint y: 444, distance: 35.0
click at [467, 423] on textarea "Hi [PERSON_NAME], This is Red from 5 Star Plumbing. I’m following up regarding …" at bounding box center [533, 444] width 339 height 43
drag, startPoint x: 495, startPoint y: 427, endPoint x: 455, endPoint y: 436, distance: 40.8
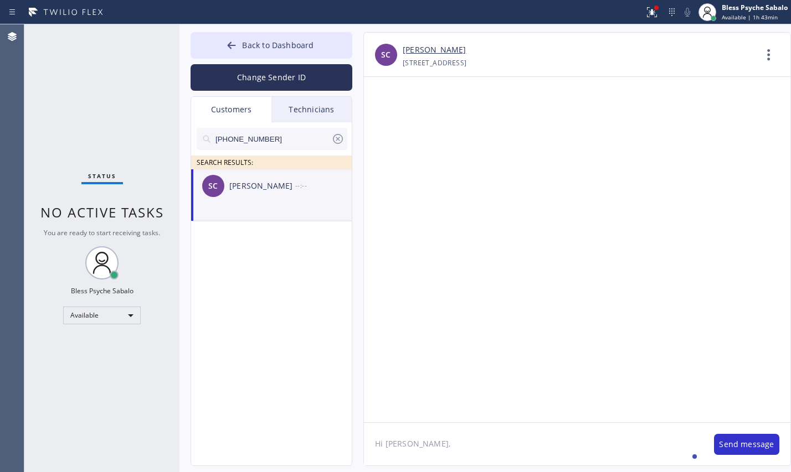
click at [446, 423] on textarea "Hi [PERSON_NAME], This is Red from 5 Star Plumbing. I’m following up regarding …" at bounding box center [533, 444] width 339 height 43
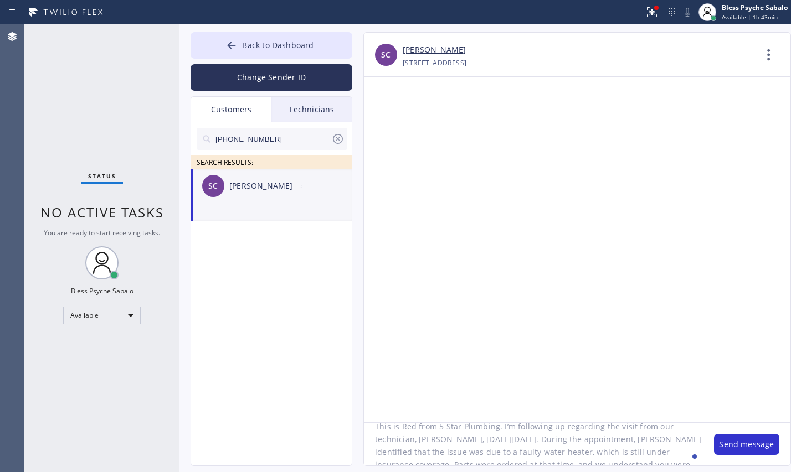
click at [471, 423] on textarea "Hi [PERSON_NAME], This is Red from 5 Star Plumbing. I’m following up regarding …" at bounding box center [533, 444] width 339 height 43
paste textarea "[PERSON_NAME]"
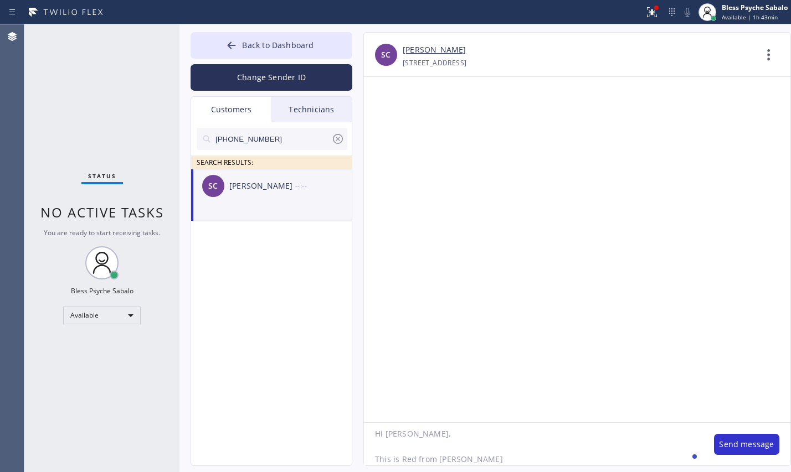
scroll to position [0, 0]
type textarea "Hi [PERSON_NAME], This is Red from [PERSON_NAME]. I’m following up regarding th…"
click at [731, 423] on button "Send message" at bounding box center [746, 444] width 65 height 21
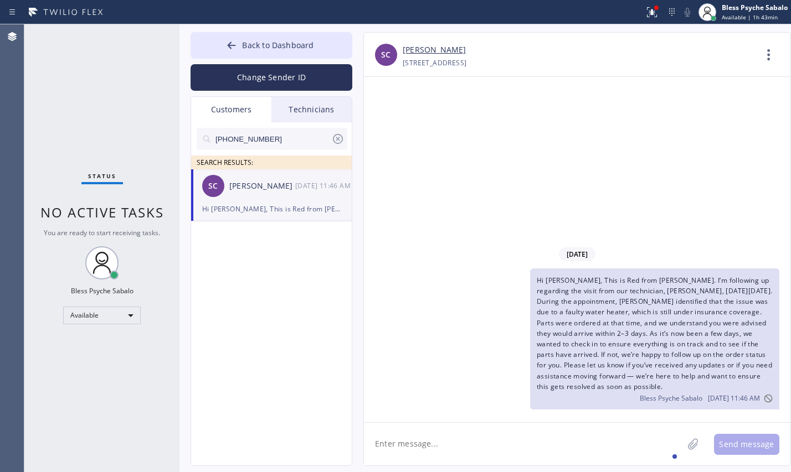
click at [414, 368] on div "Hi [PERSON_NAME], This is Red from [PERSON_NAME]. I’m following up regarding th…" at bounding box center [571, 339] width 415 height 141
click at [268, 56] on button "Back to Dashboard" at bounding box center [271, 45] width 162 height 27
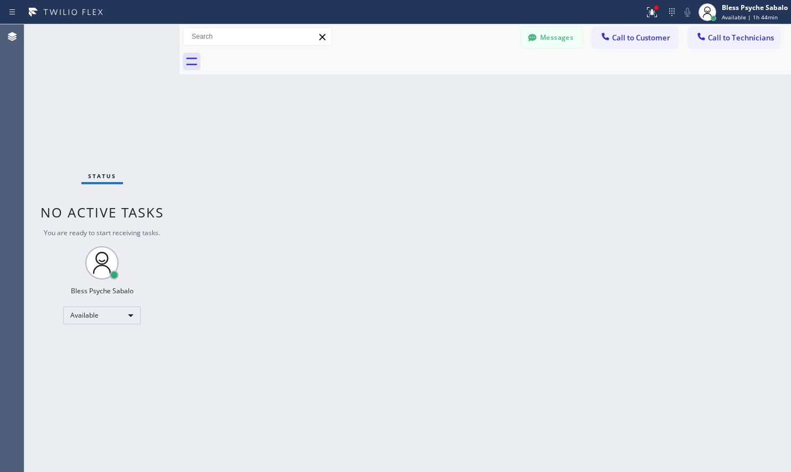
drag, startPoint x: 446, startPoint y: 135, endPoint x: 262, endPoint y: 47, distance: 203.3
click at [446, 136] on div "Back to Dashboard Change Sender ID Customers Technicians [PHONE_NUMBER] SEARCH …" at bounding box center [484, 248] width 611 height 448
